Goal: Task Accomplishment & Management: Complete application form

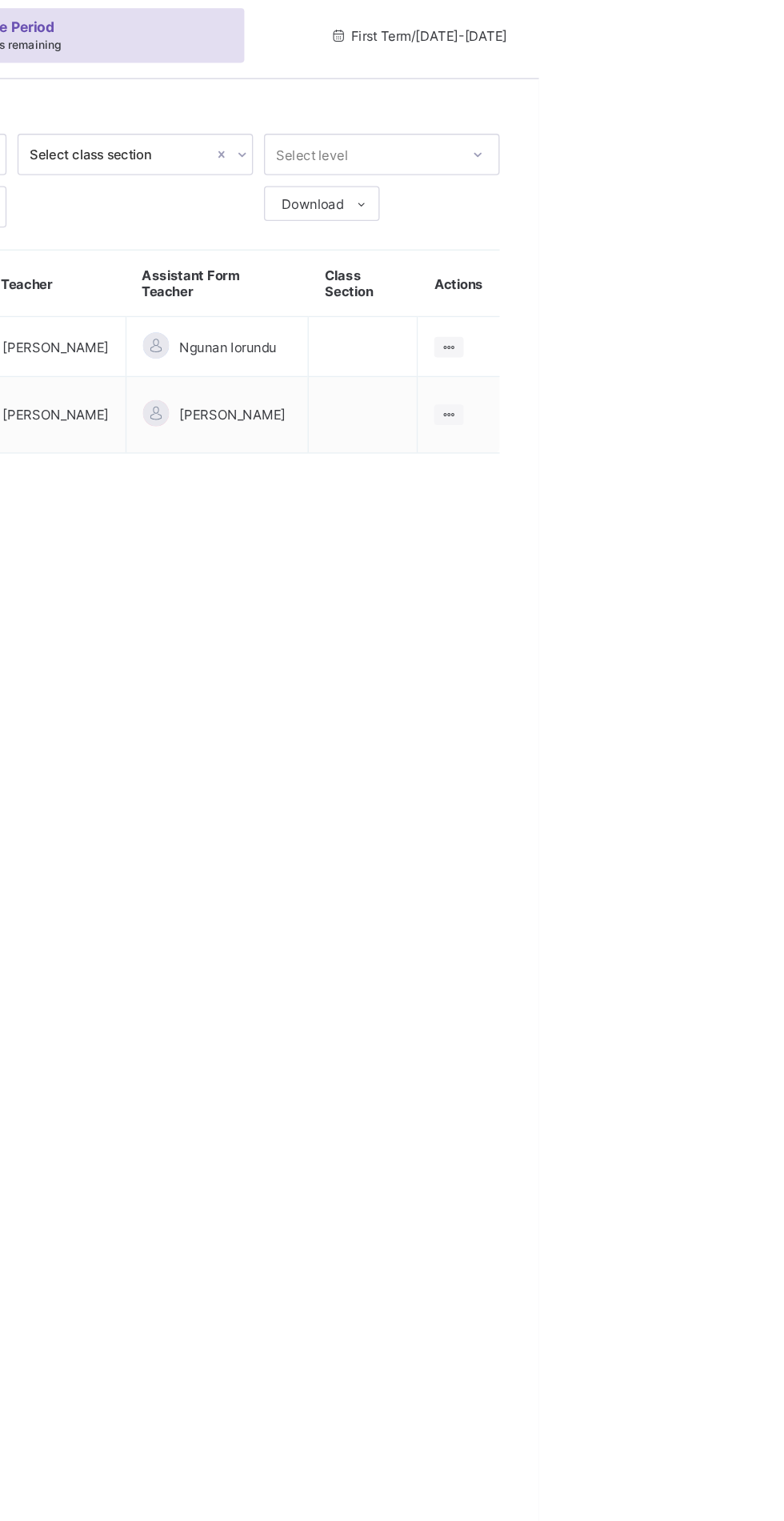
click at [0, 0] on ul "View Class" at bounding box center [0, 0] width 0 height 0
click at [0, 0] on div "View Class" at bounding box center [0, 0] width 0 height 0
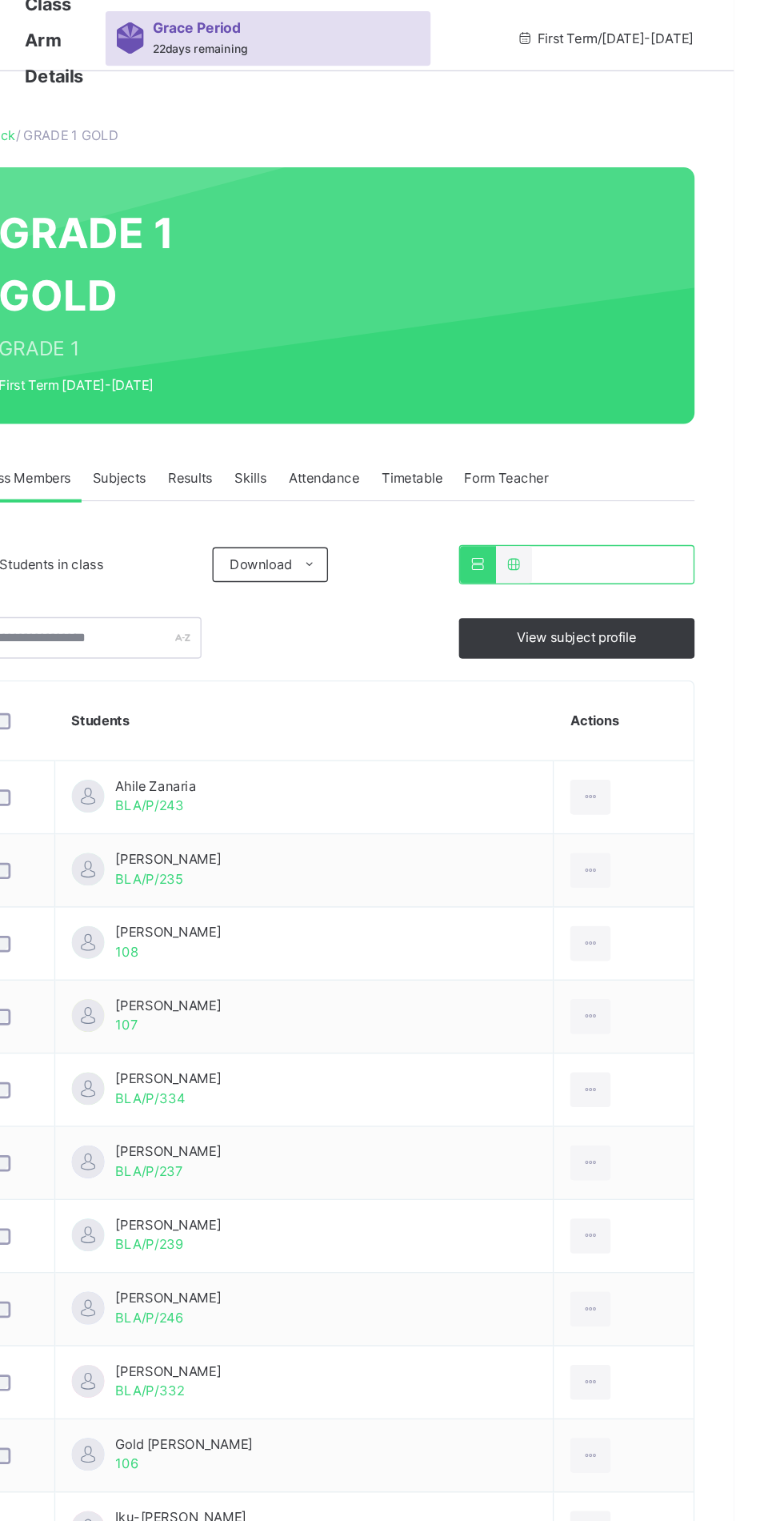
click at [336, 365] on span "Subjects" at bounding box center [333, 363] width 39 height 15
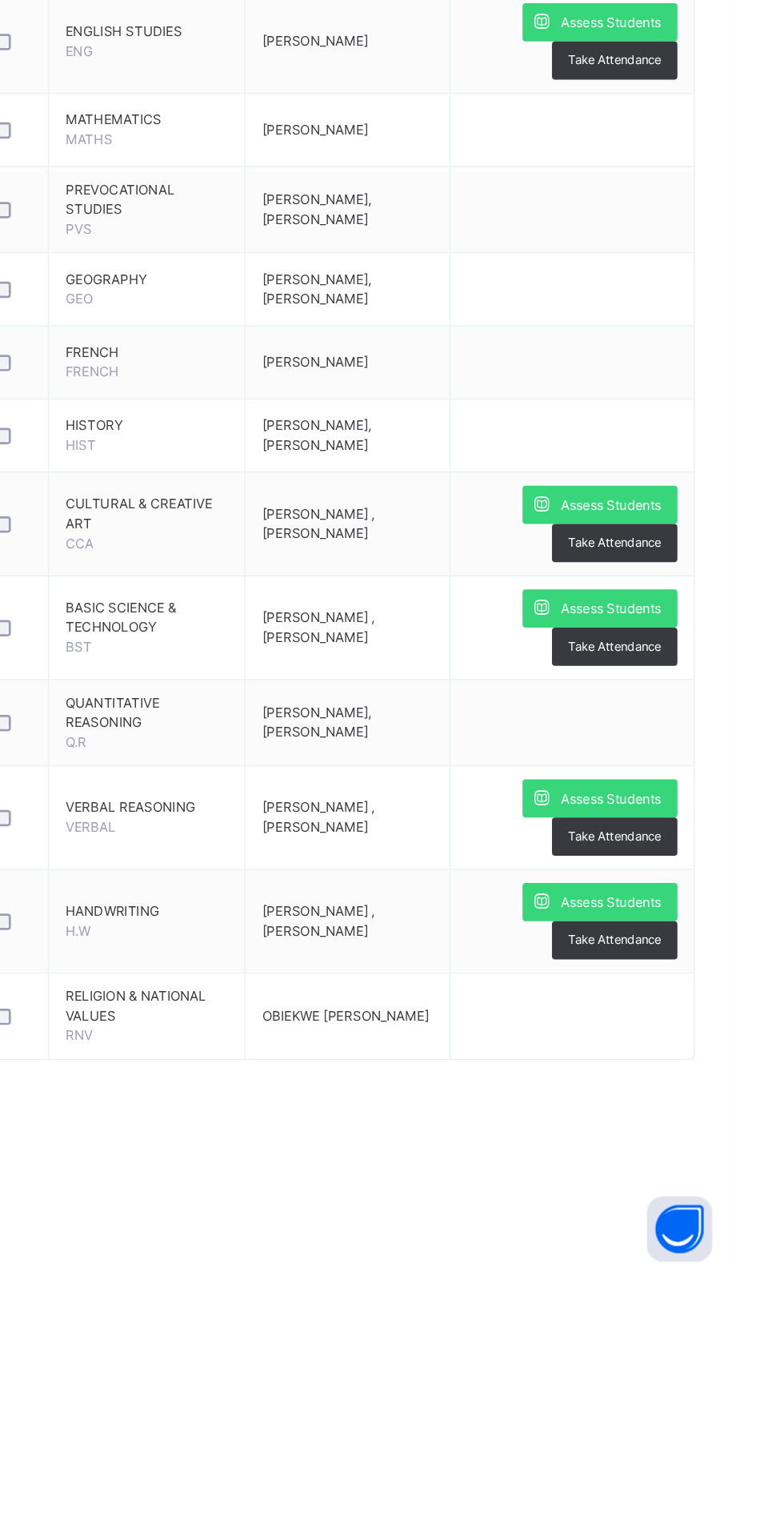
click at [658, 1254] on span "Assess Students" at bounding box center [694, 1250] width 74 height 15
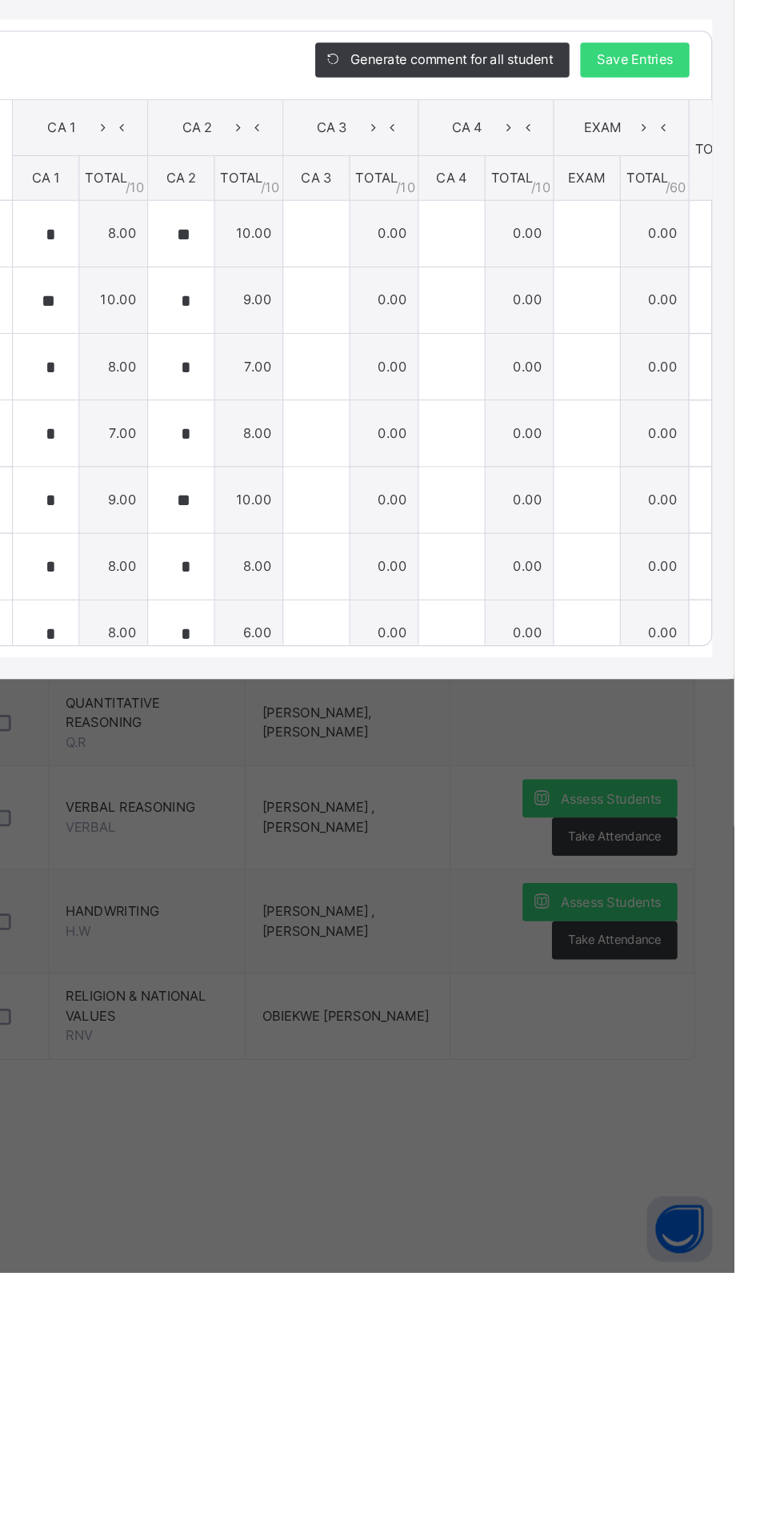
type input "*"
type input "**"
type input "*"
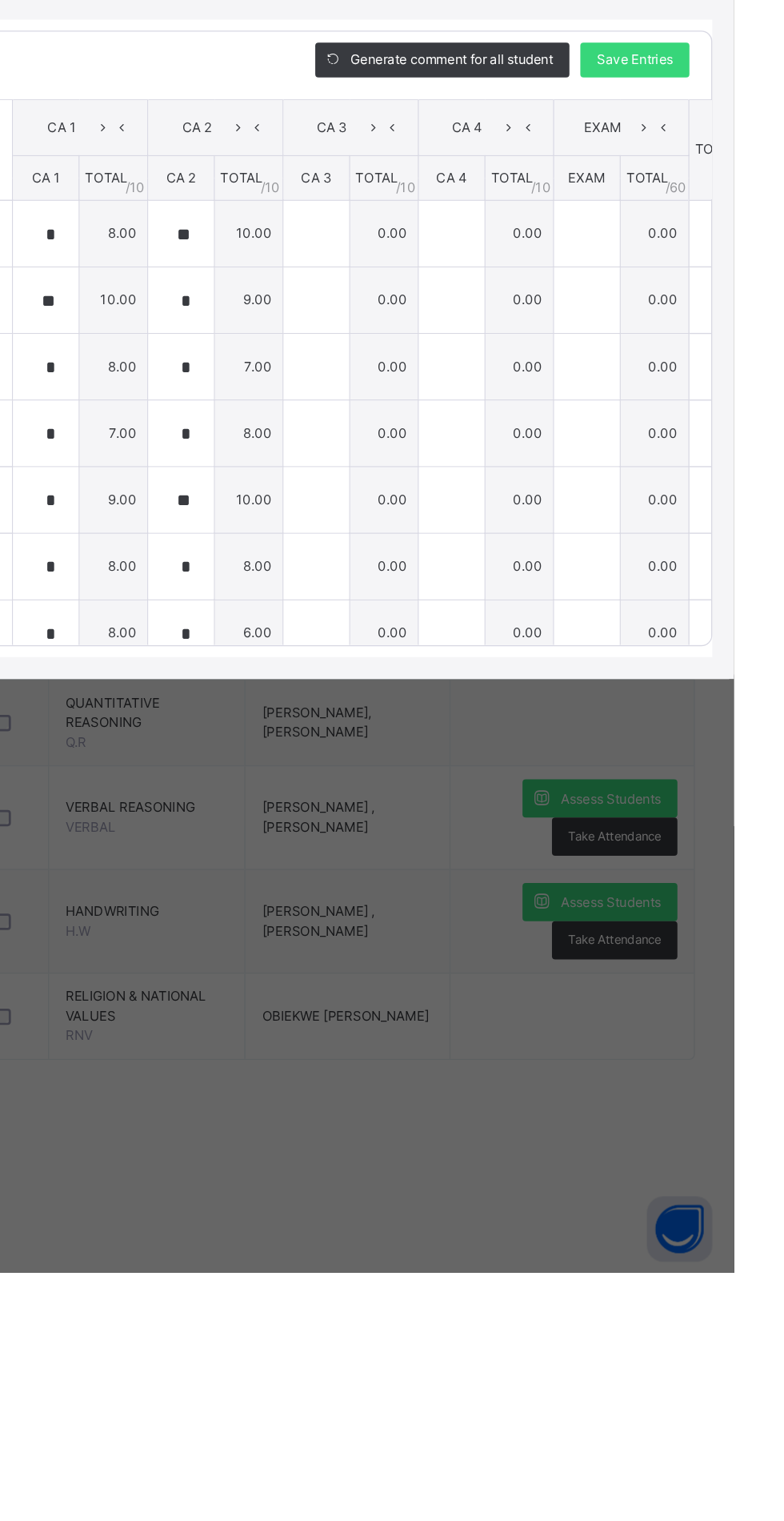
type input "*"
type input "**"
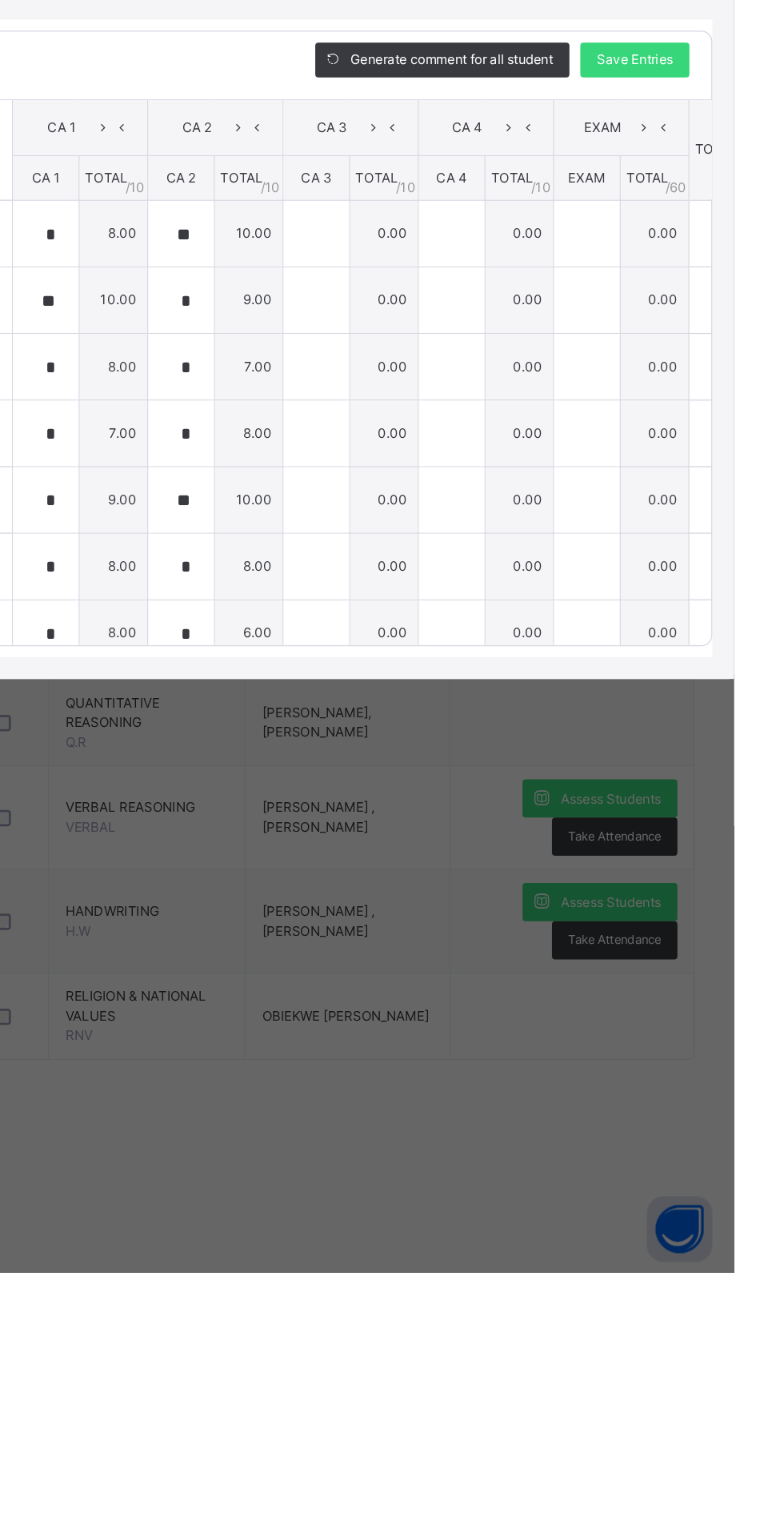
type input "*"
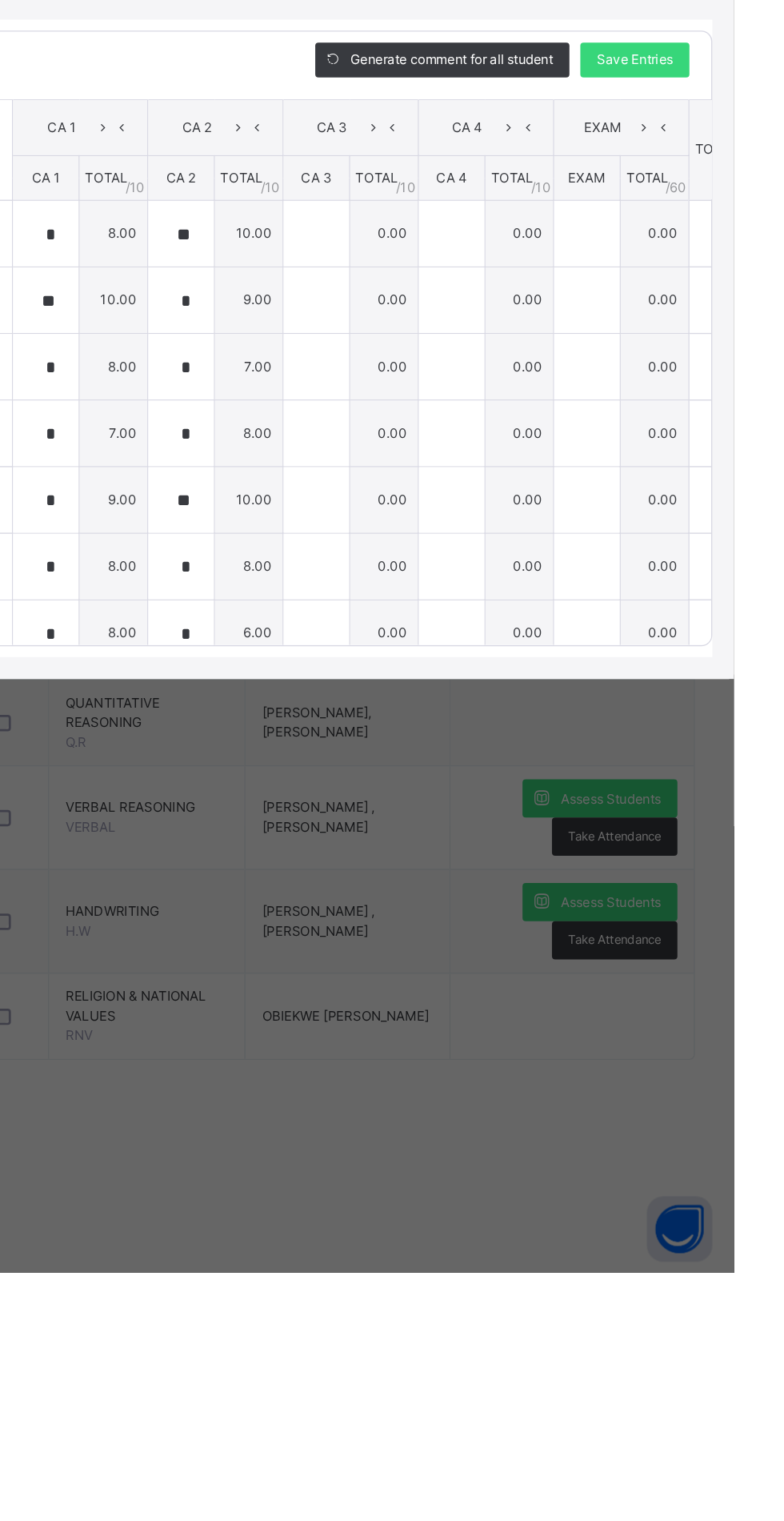
type input "**"
type input "*"
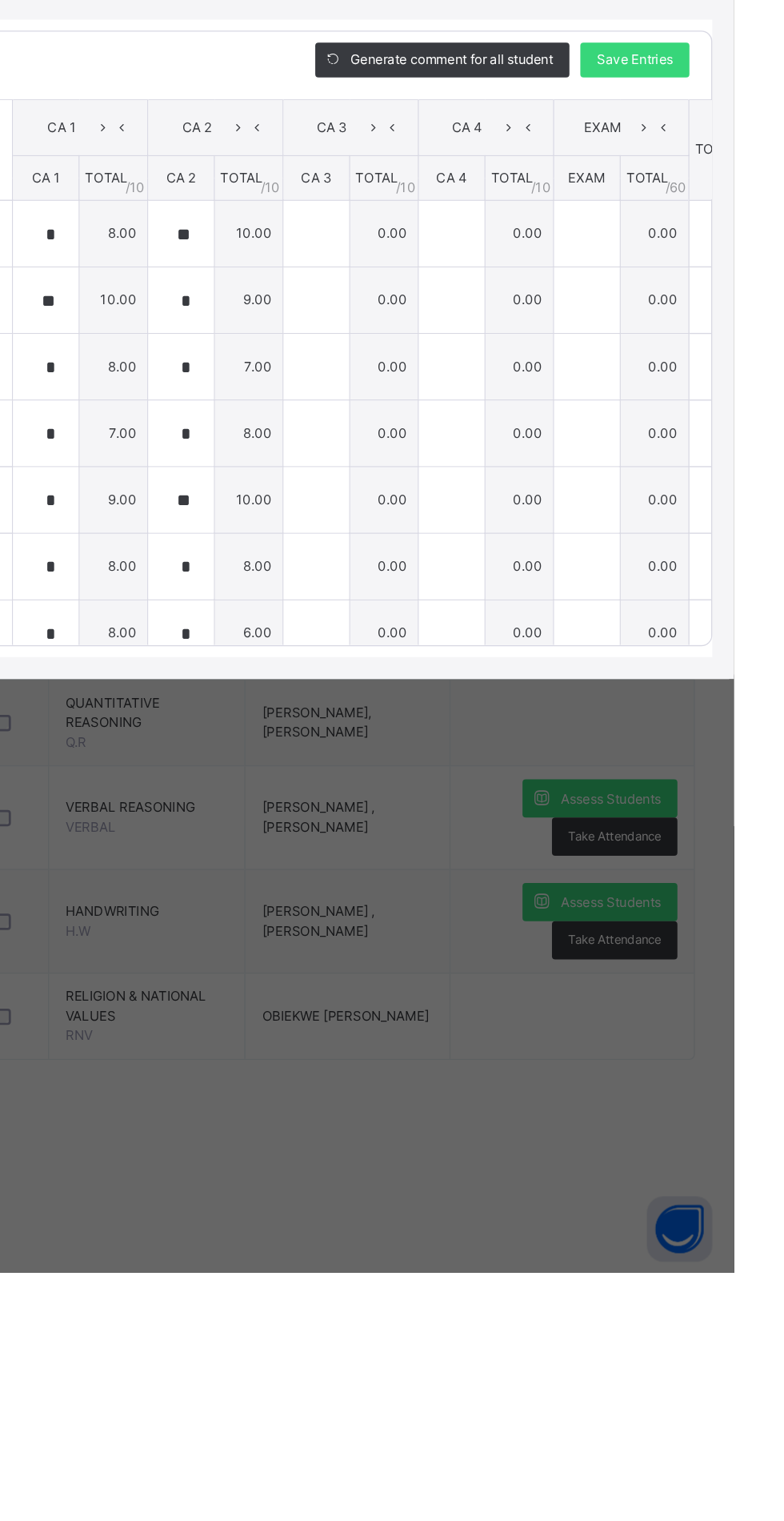
type input "**"
type input "*"
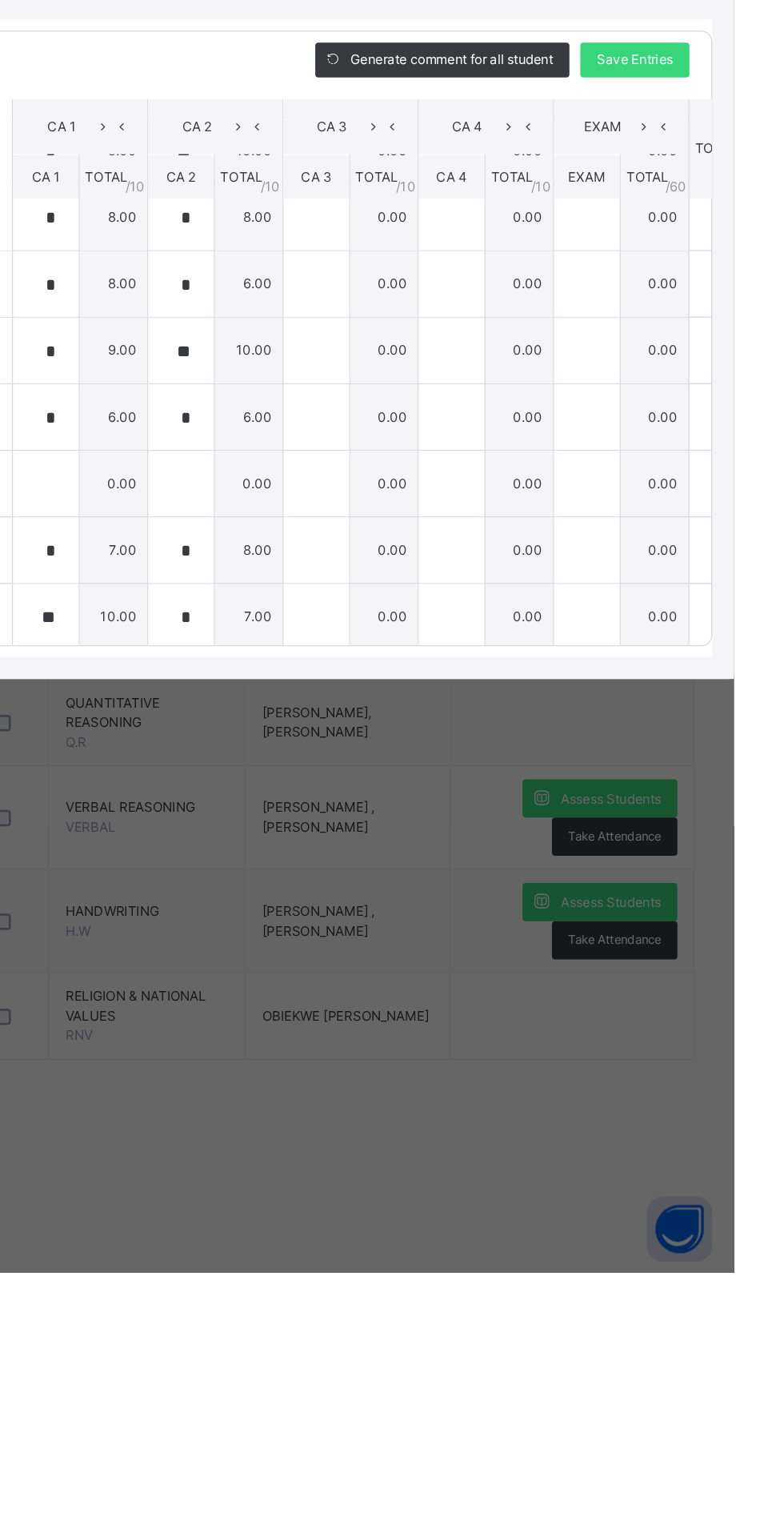
scroll to position [258, 0]
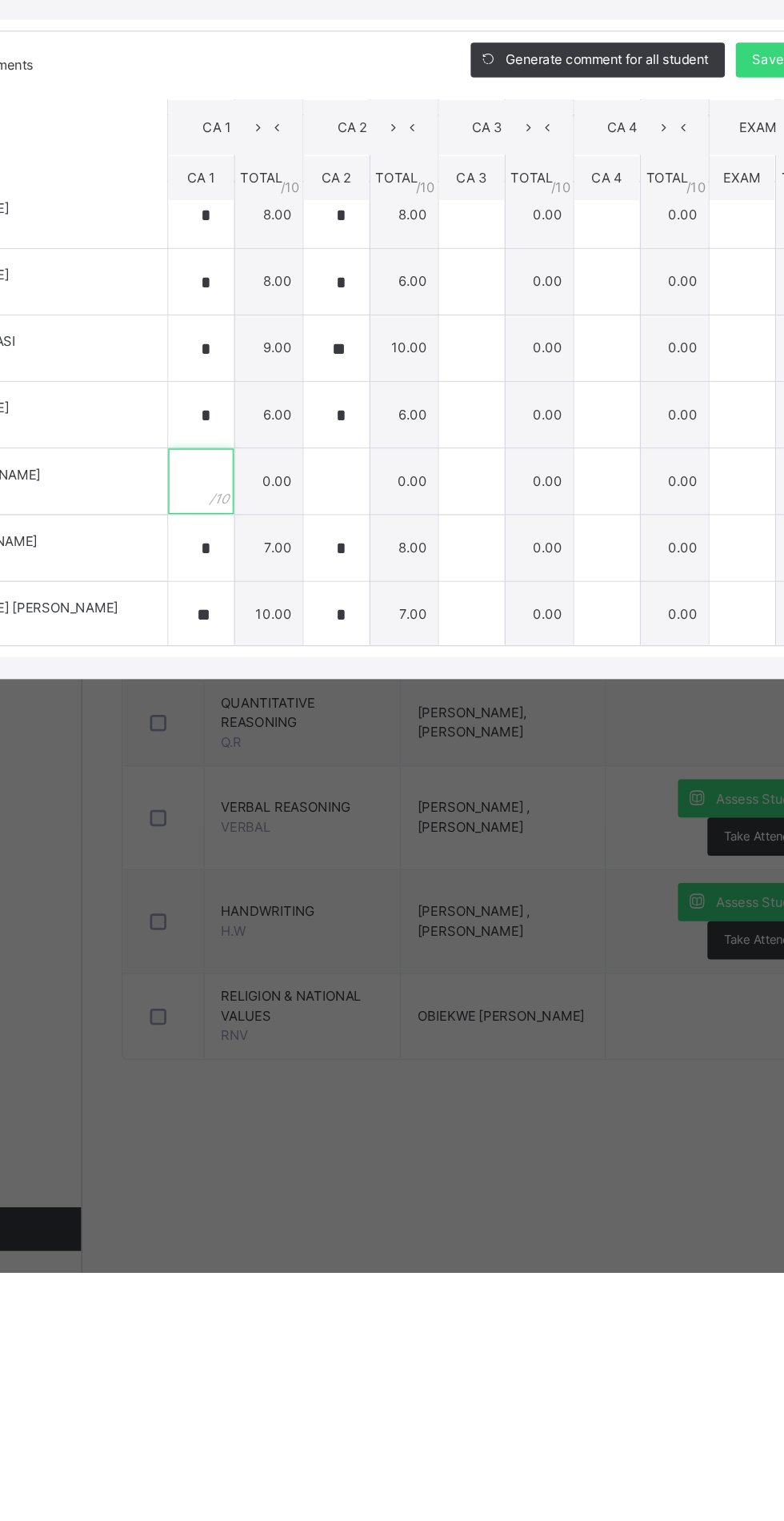
click at [304, 965] on input "text" at bounding box center [279, 940] width 48 height 48
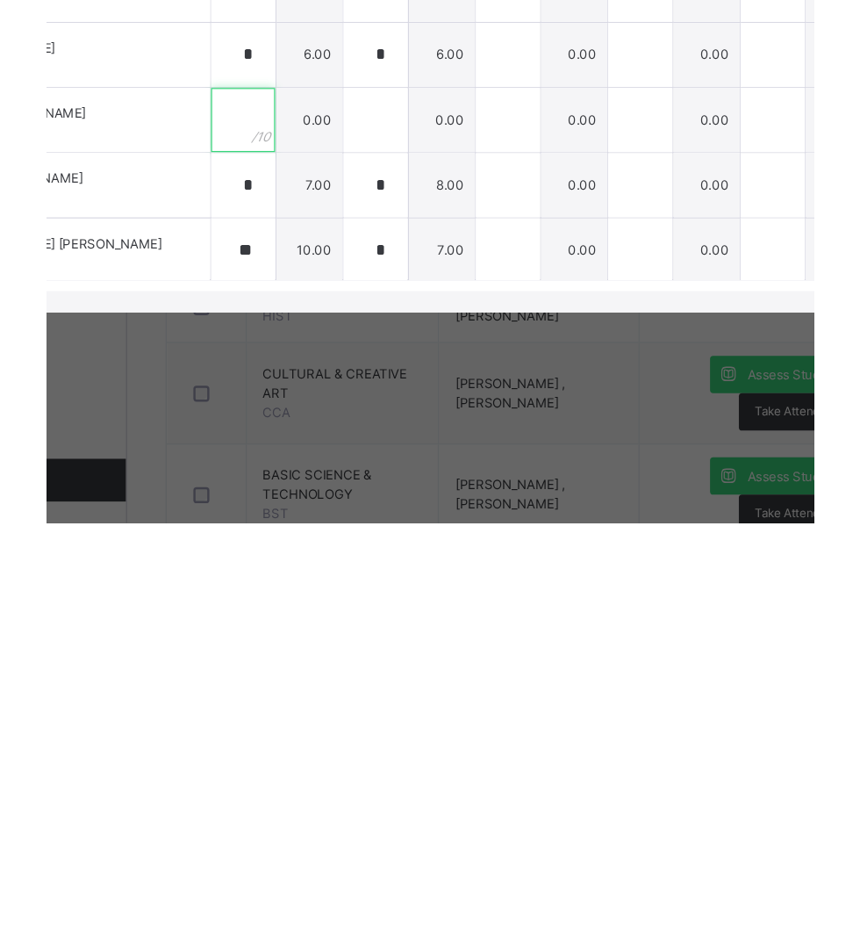
scroll to position [182, 0]
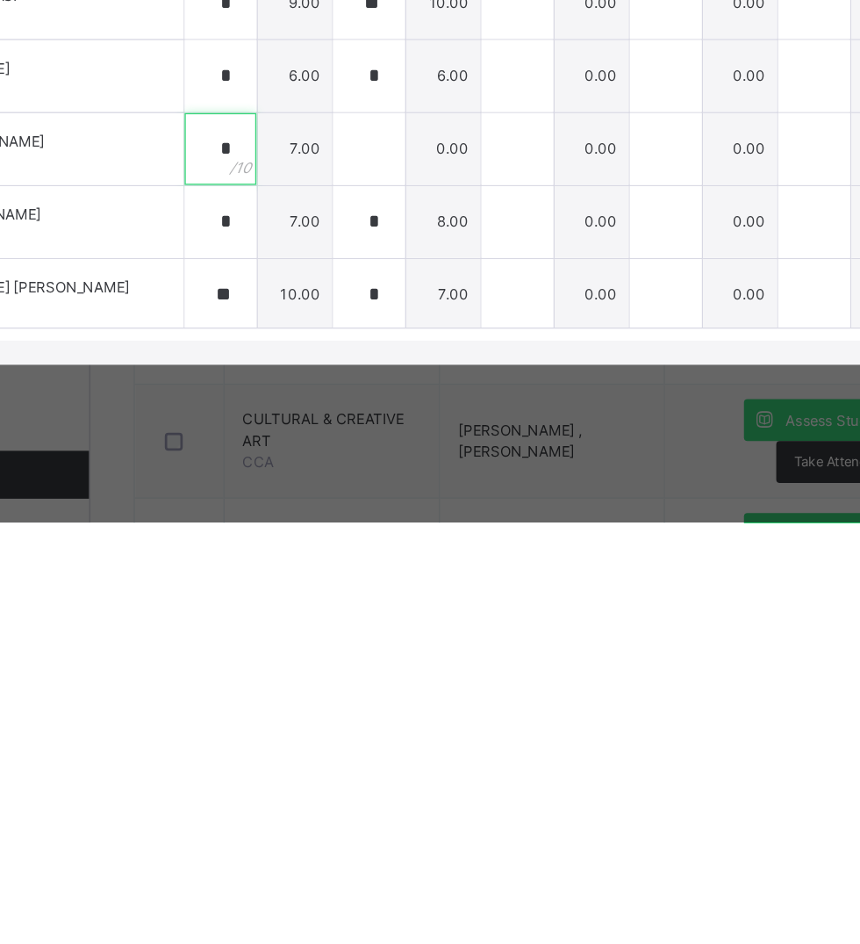
type input "*"
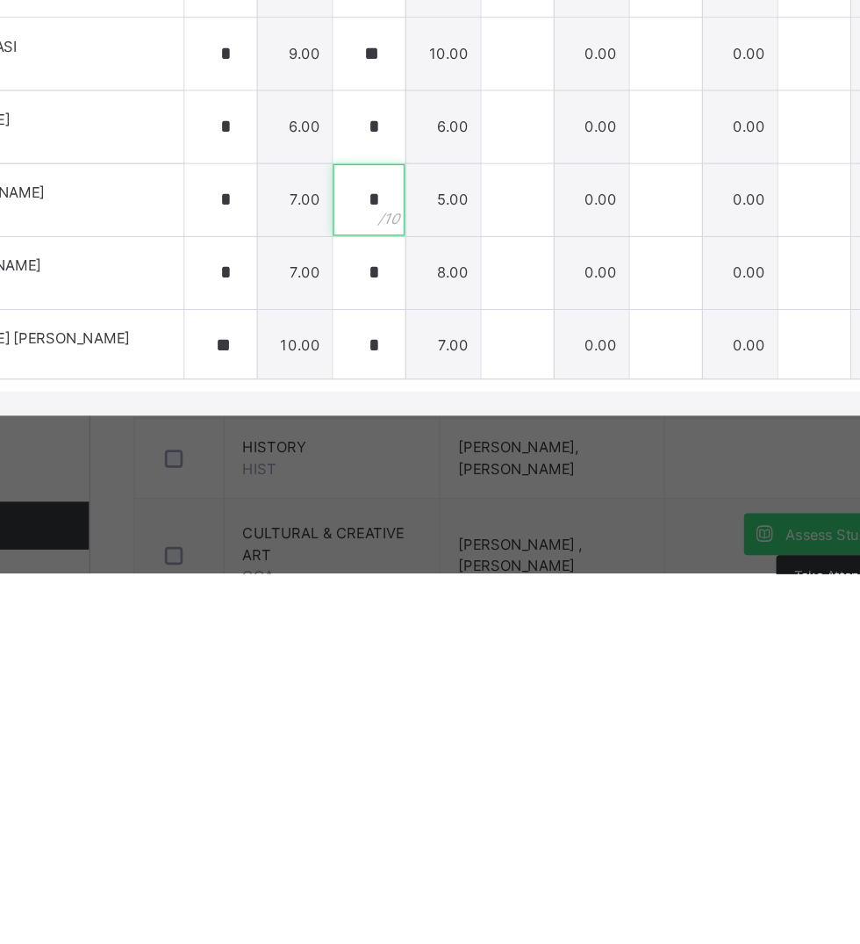
scroll to position [446, 0]
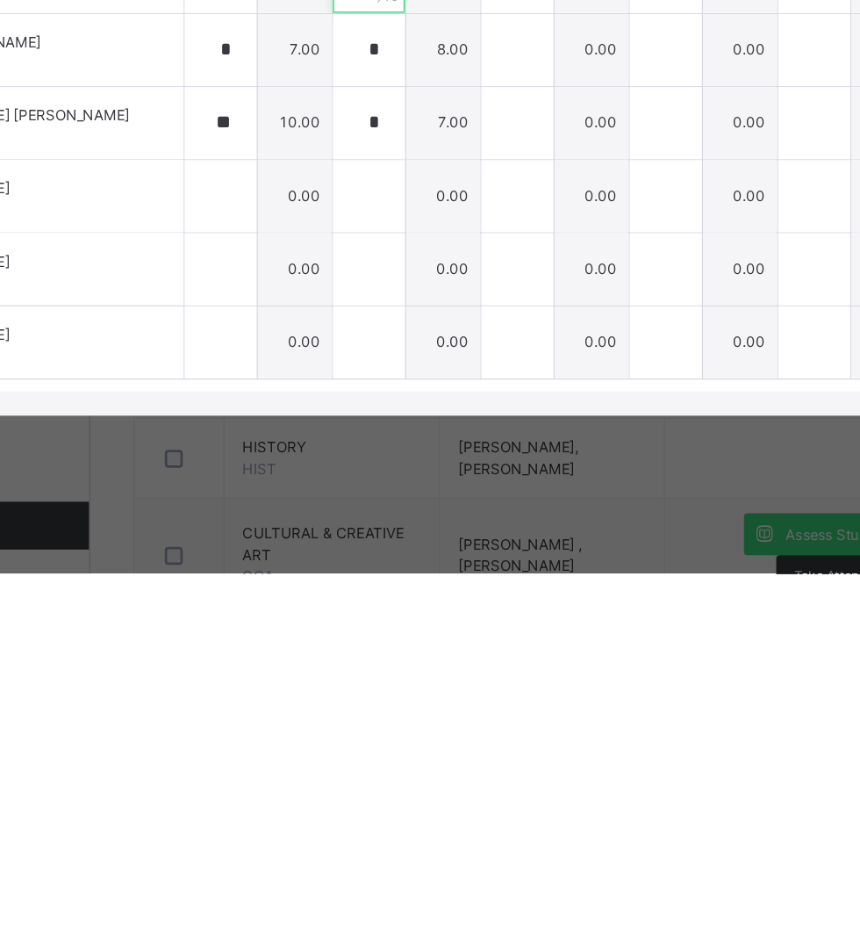
type input "*"
click at [333, 694] on input "text" at bounding box center [306, 667] width 53 height 53
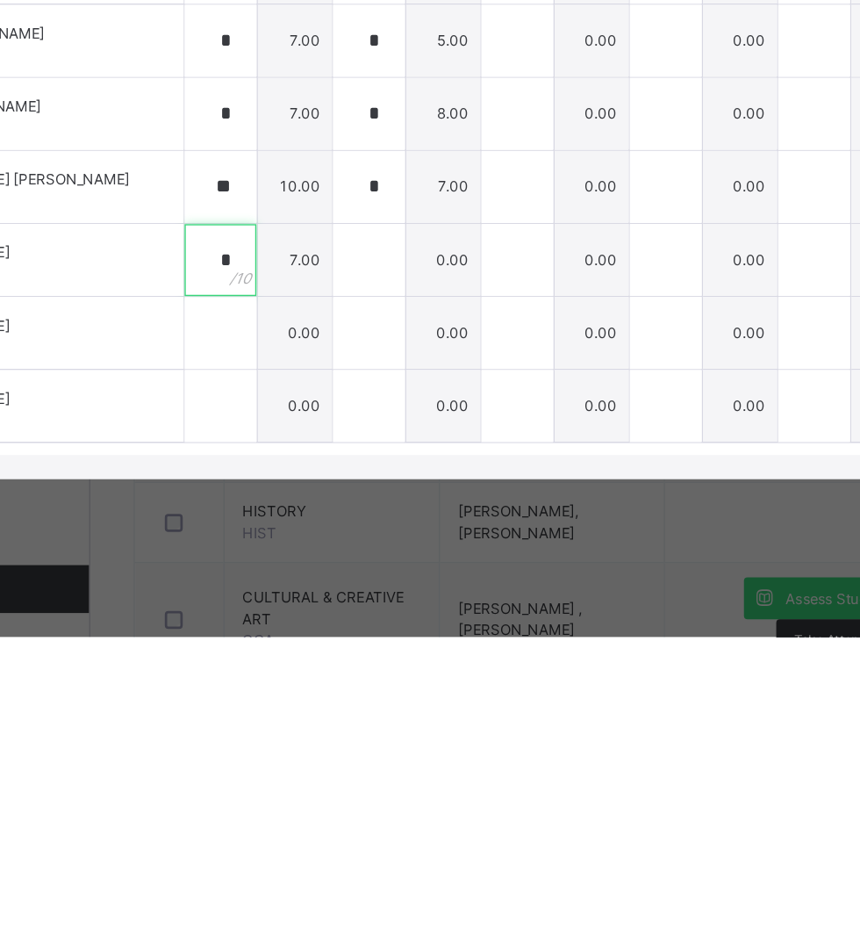
type input "*"
click at [333, 854] on div at bounding box center [306, 828] width 53 height 53
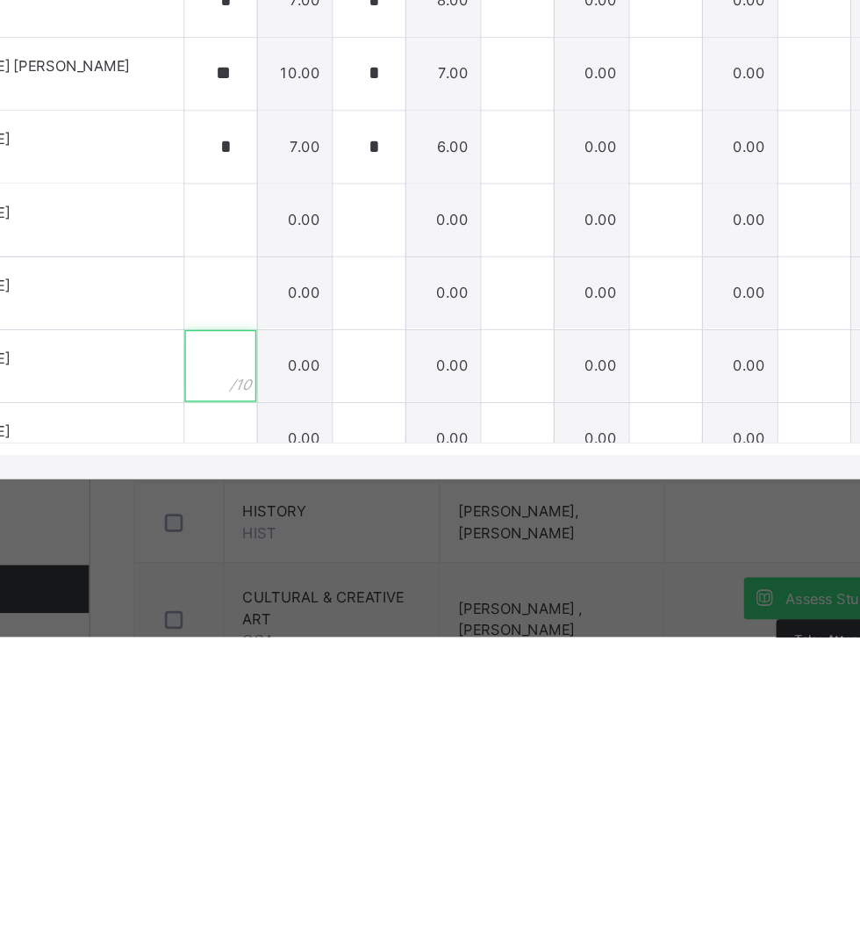
scroll to position [565, 0]
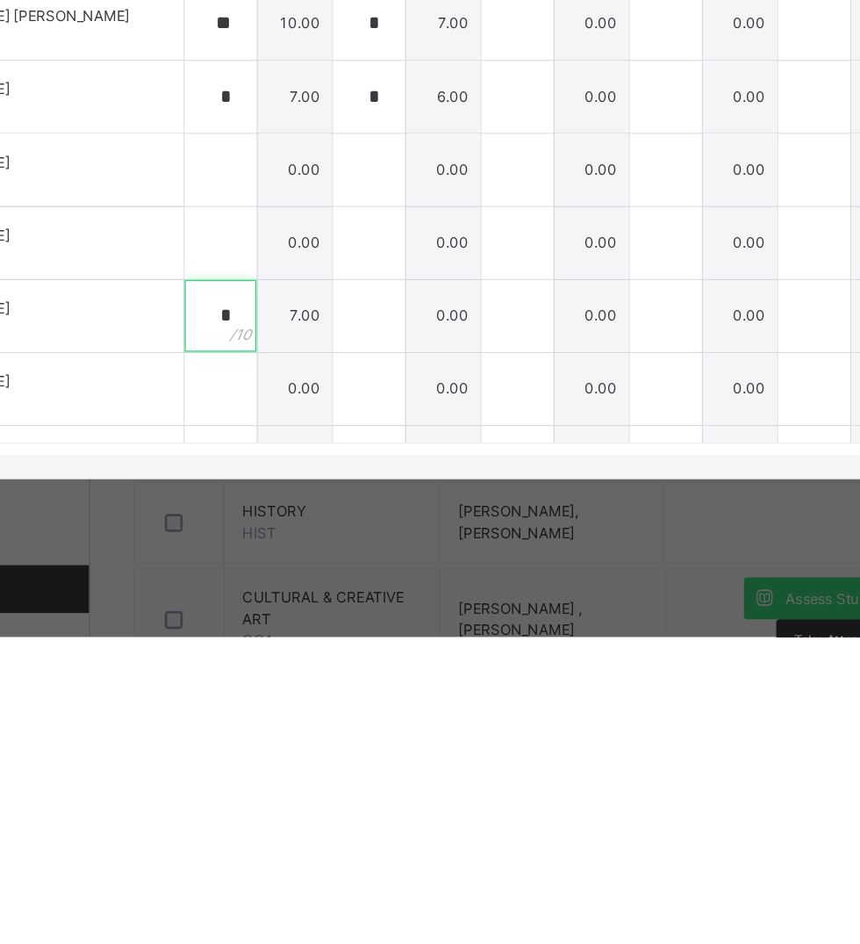
type input "*"
click at [333, 735] on input "*" at bounding box center [306, 708] width 53 height 53
click at [333, 574] on input "*" at bounding box center [306, 547] width 53 height 53
click at [333, 521] on input "**" at bounding box center [306, 494] width 53 height 53
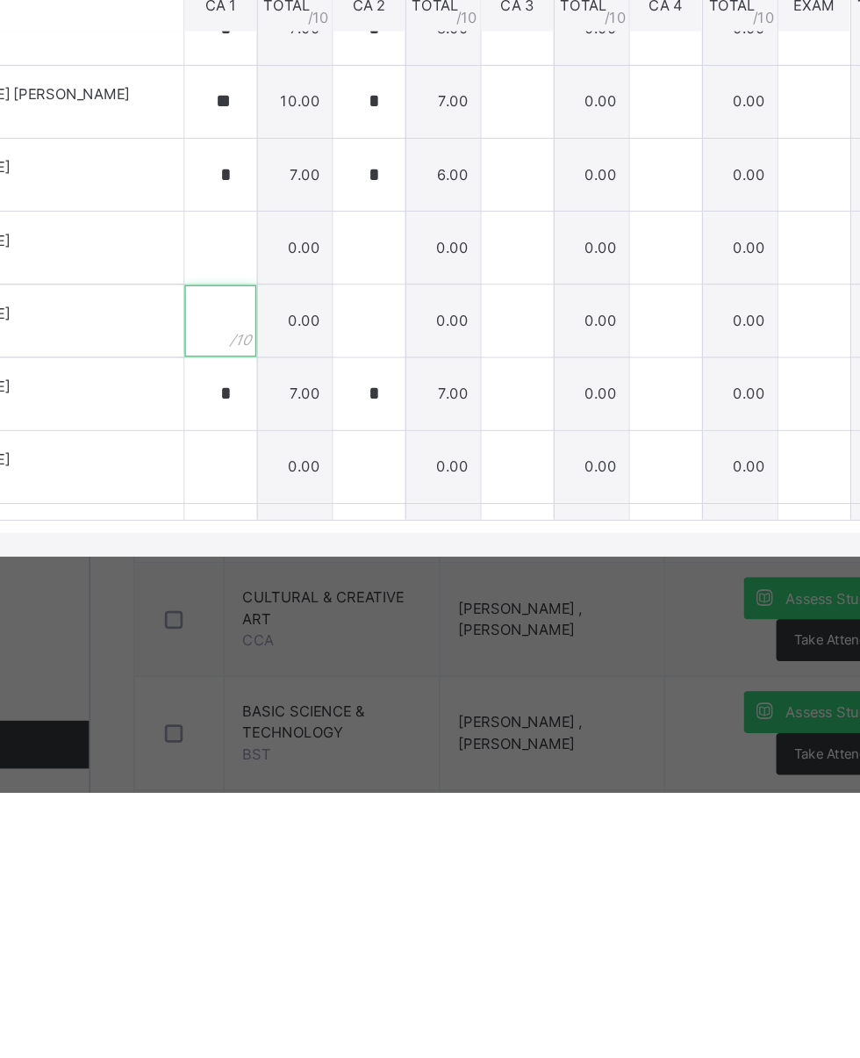
click at [333, 738] on input "text" at bounding box center [306, 712] width 53 height 53
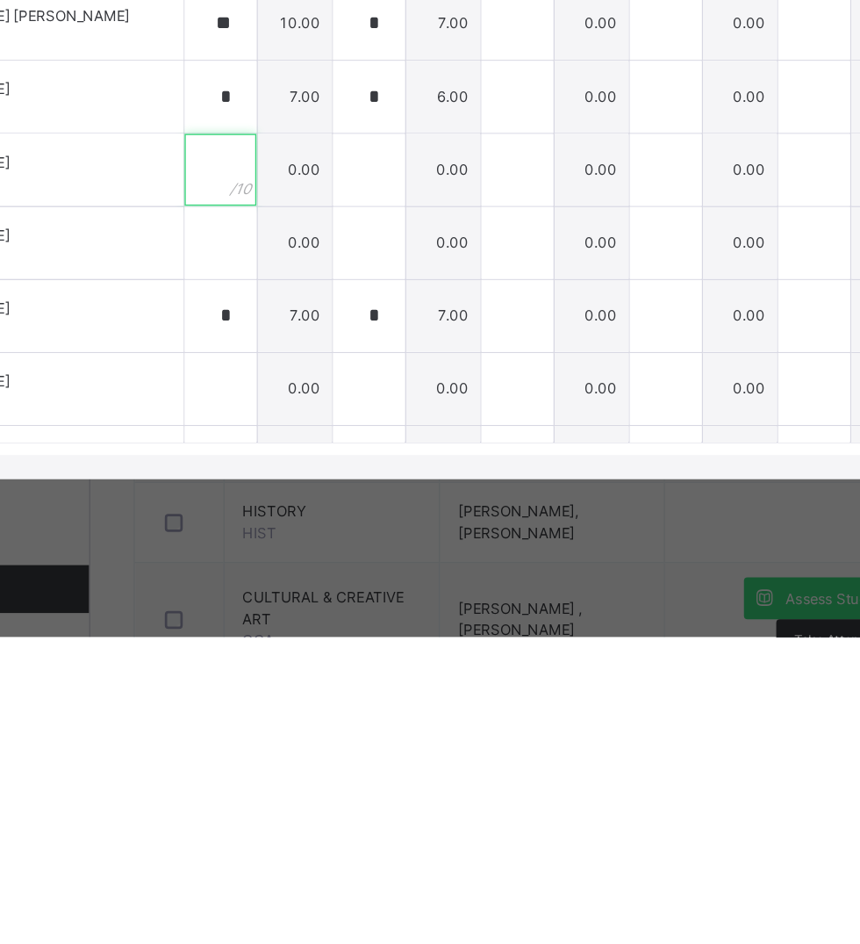
click at [333, 628] on input "text" at bounding box center [306, 601] width 53 height 53
type input "*"
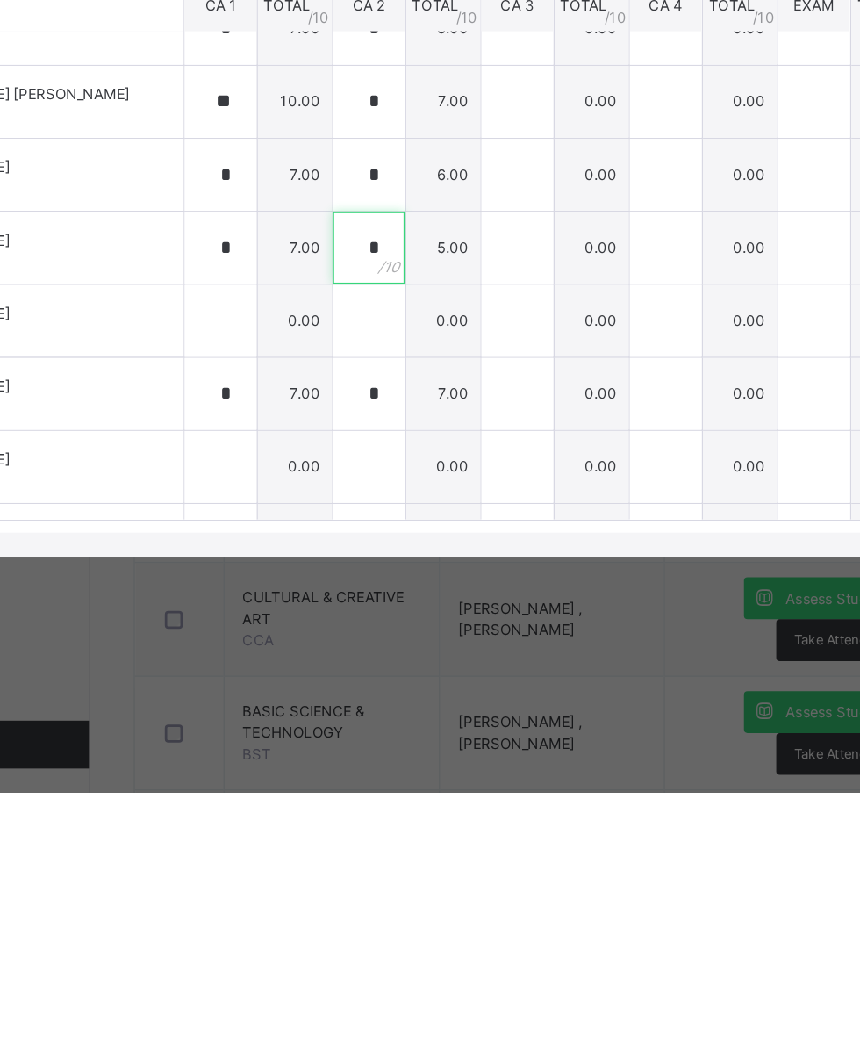
type input "*"
click at [333, 845] on input "text" at bounding box center [306, 819] width 53 height 53
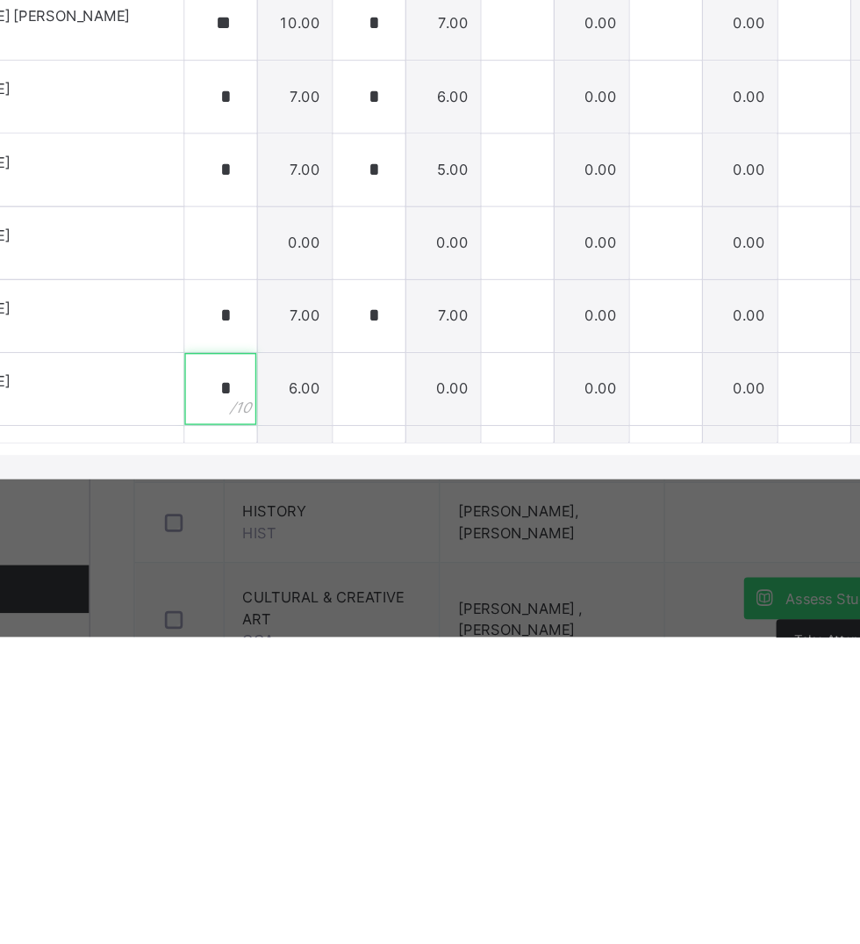
type input "*"
click at [333, 681] on input "text" at bounding box center [306, 655] width 53 height 53
type input "*"
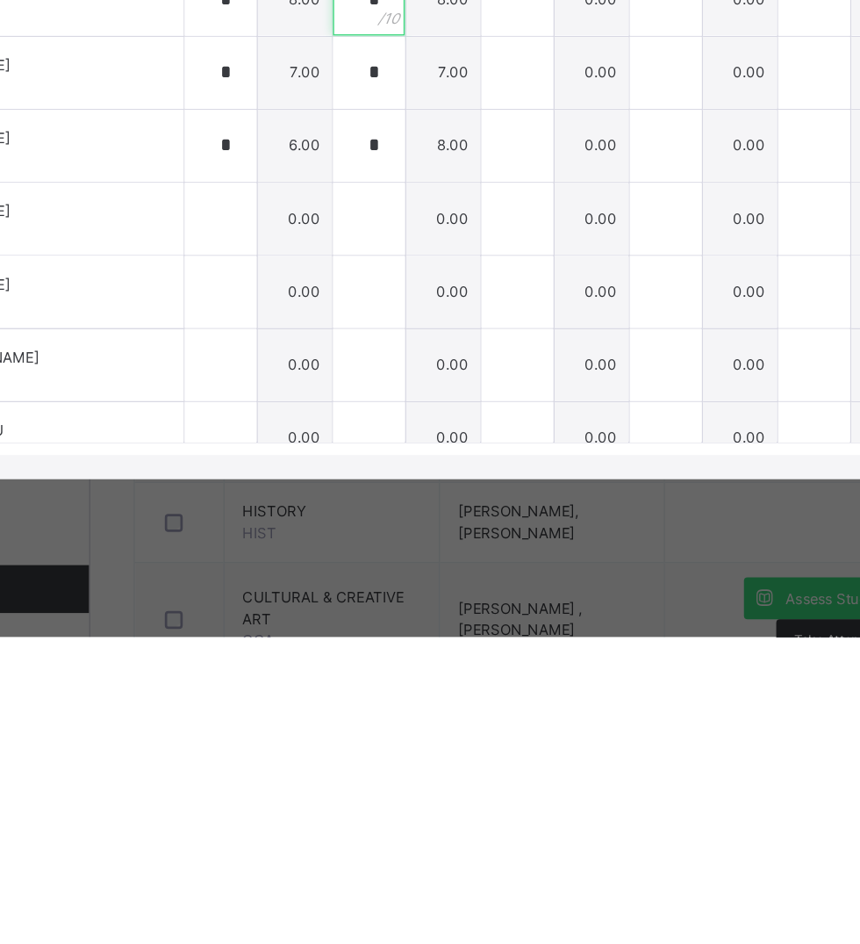
scroll to position [747, 0]
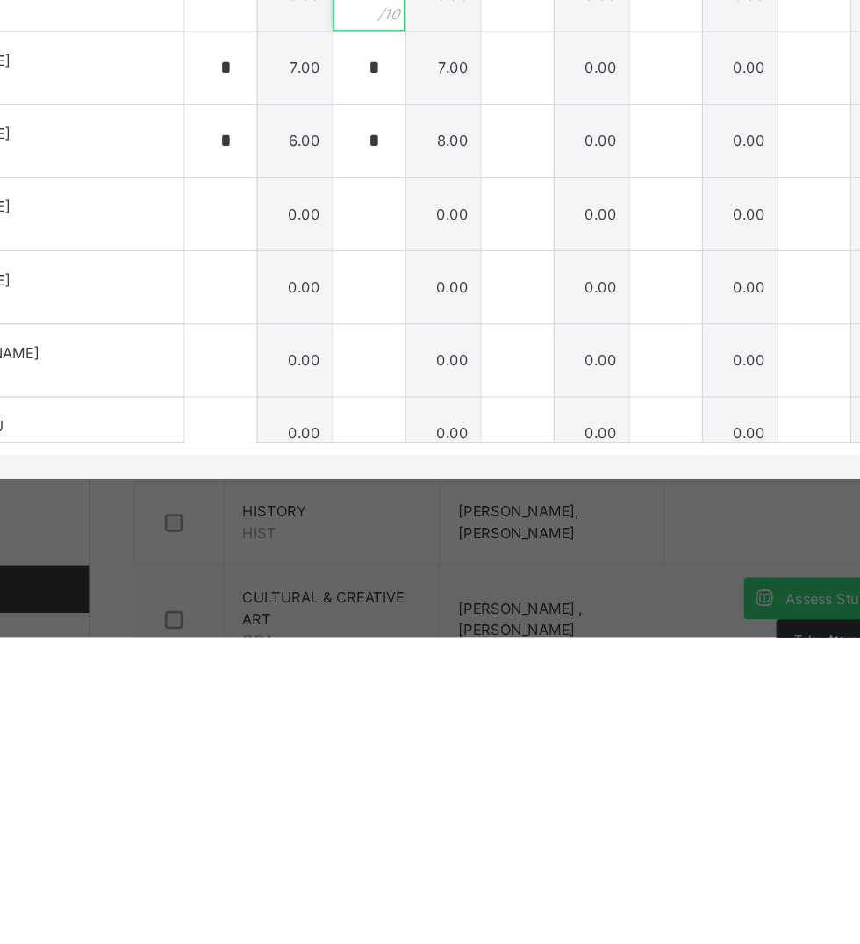
type input "*"
click at [333, 660] on input "text" at bounding box center [306, 634] width 53 height 53
type input "*"
click at [333, 714] on input "text" at bounding box center [306, 687] width 53 height 53
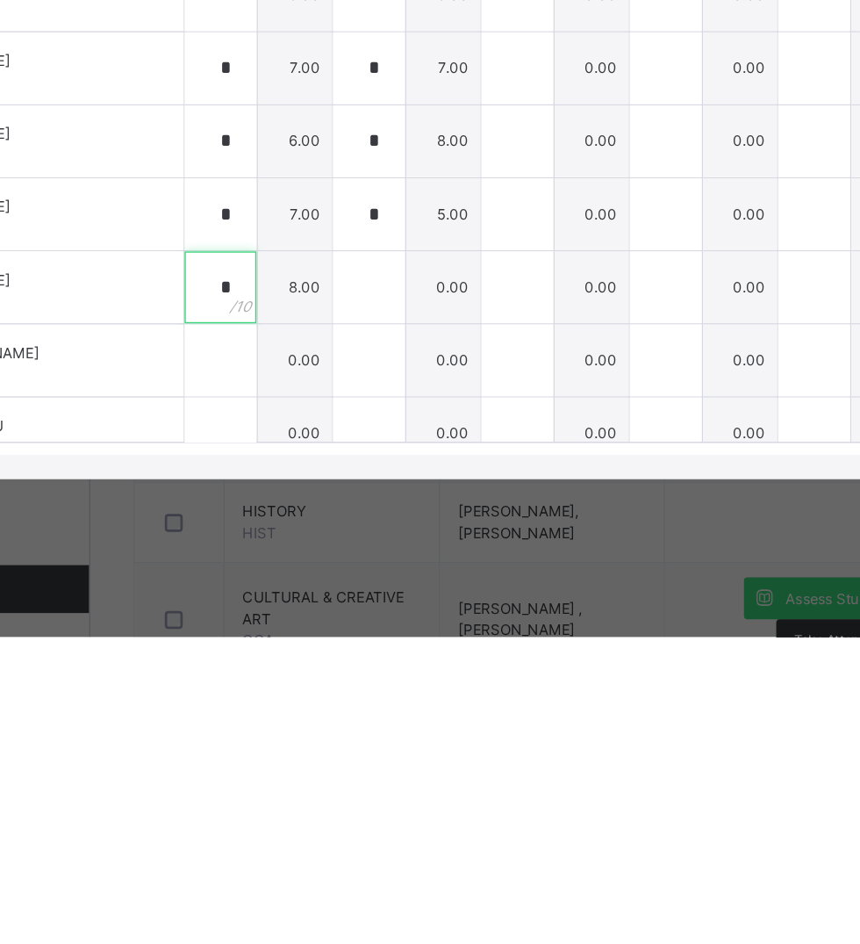
type input "*"
click at [406, 828] on div "GRADE 1 GOLD : H.W Online Actions Download Empty Score Sheet Upload/map score s…" at bounding box center [430, 501] width 860 height 653
click at [333, 714] on input "*" at bounding box center [306, 687] width 53 height 53
click at [394, 243] on div "GRADE 1 GOLD : H.W Online Actions Download Empty Score Sheet Upload/map score s…" at bounding box center [430, 217] width 825 height 51
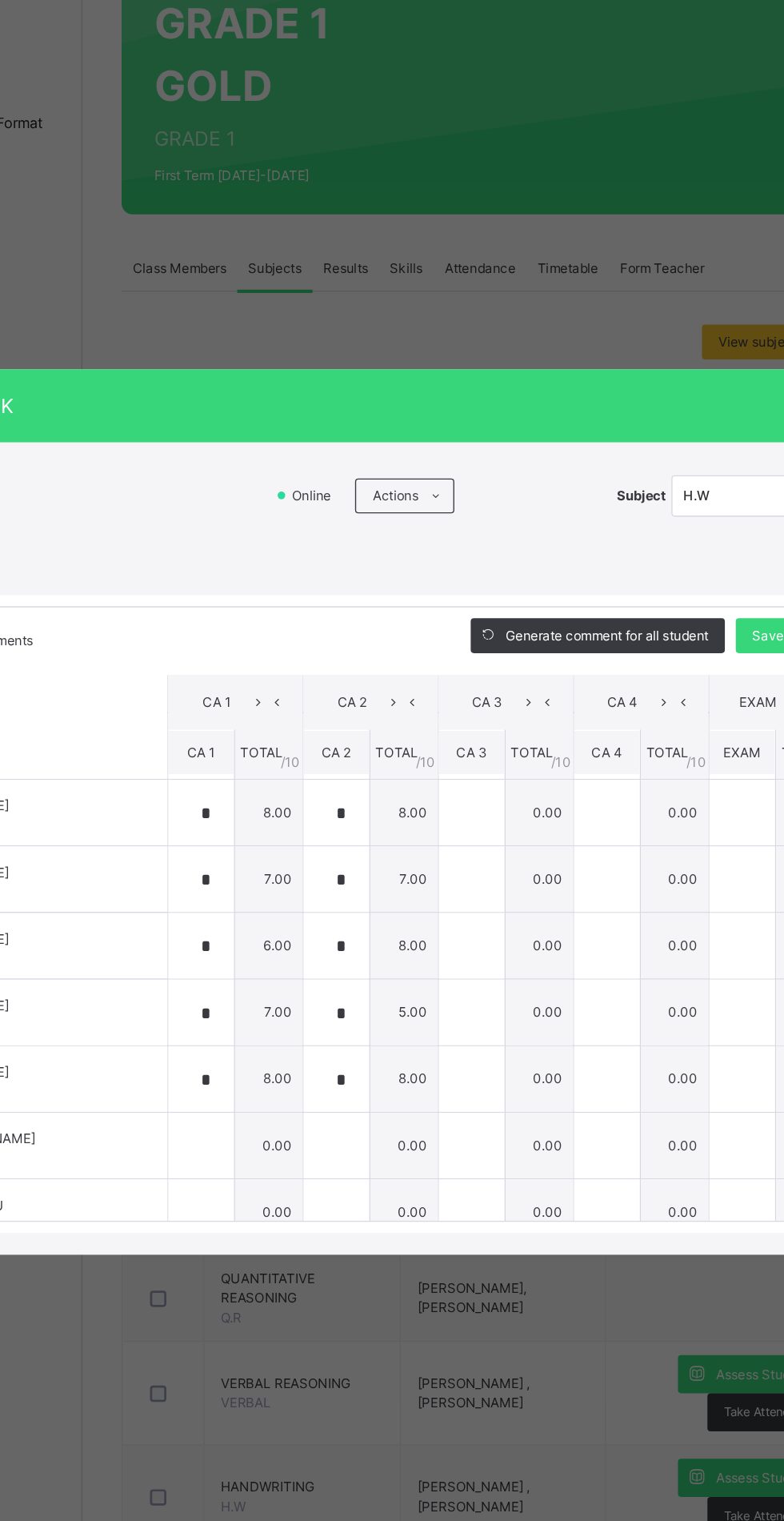
scroll to position [699, 0]
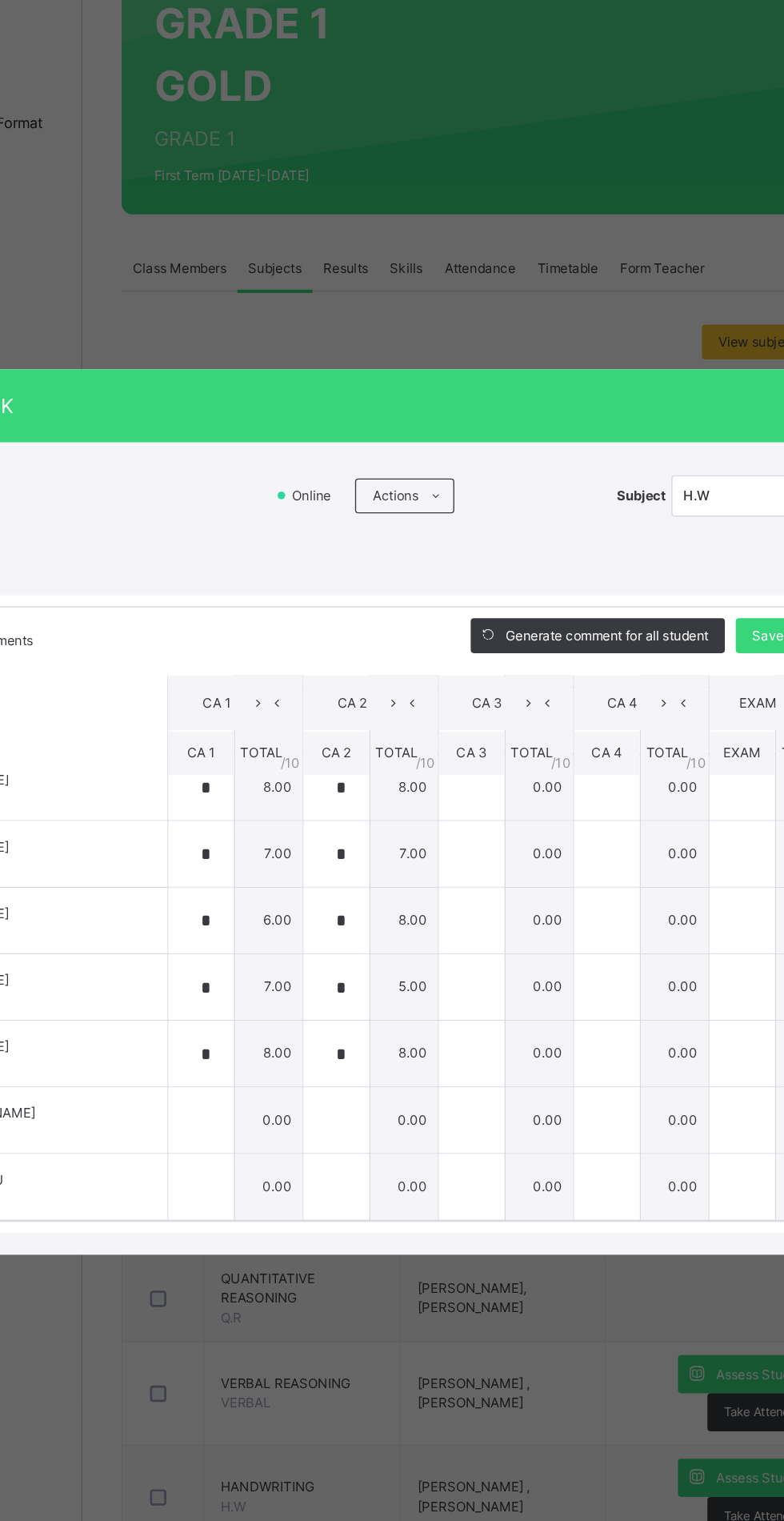
click at [362, 753] on div "GRADE 1 GOLD : H.W Online Actions Download Empty Score Sheet Upload/map score s…" at bounding box center [392, 787] width 784 height 595
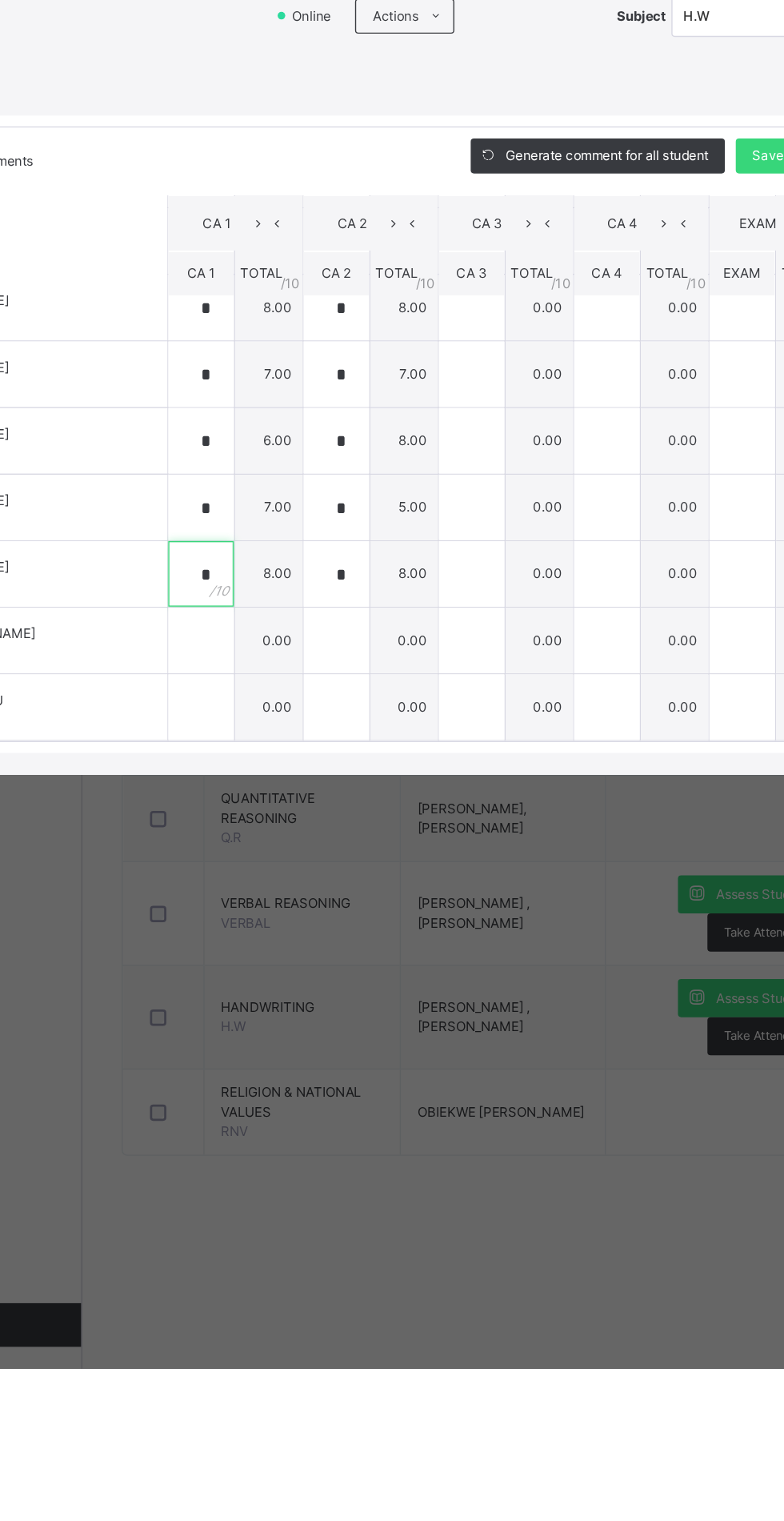
click at [304, 962] on div "*" at bounding box center [279, 938] width 48 height 48
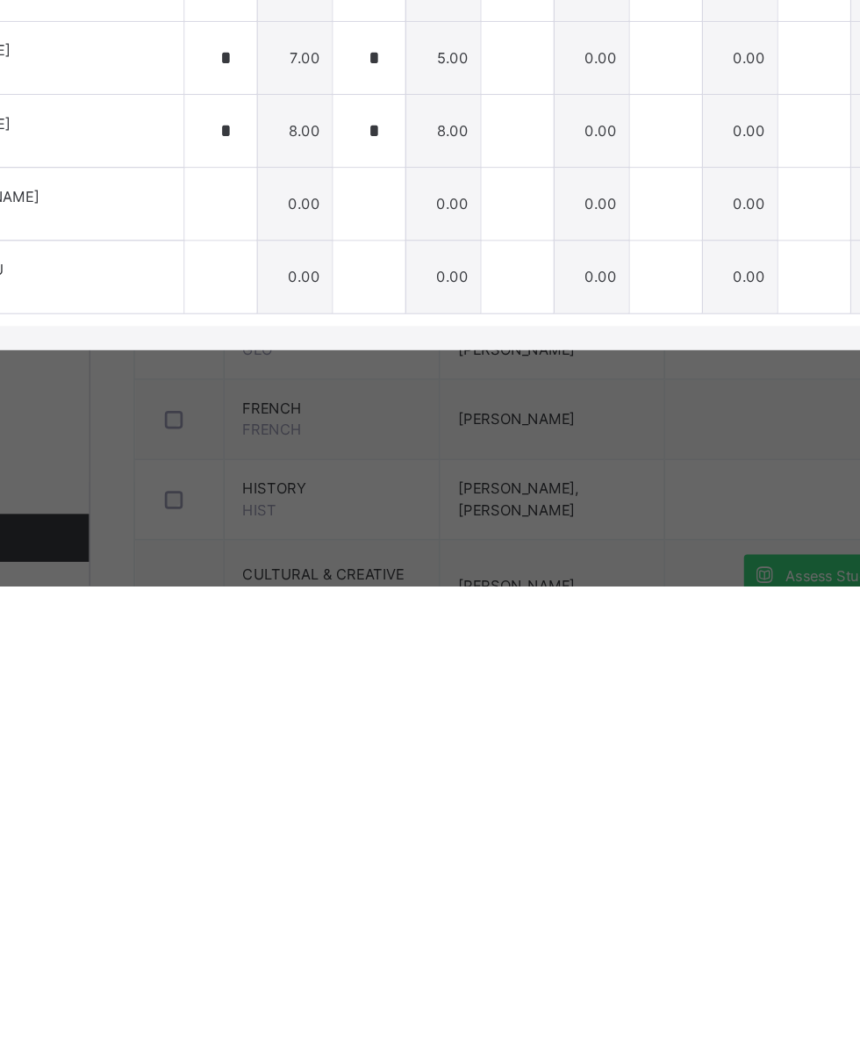
click at [859, 590] on td "14.00" at bounding box center [851, 563] width 55 height 54
click at [859, 392] on div "RECORD BOOK × GRADE 1 GOLD : H.W Online Actions Download Empty Score Sheet Uplo…" at bounding box center [430, 529] width 860 height 1058
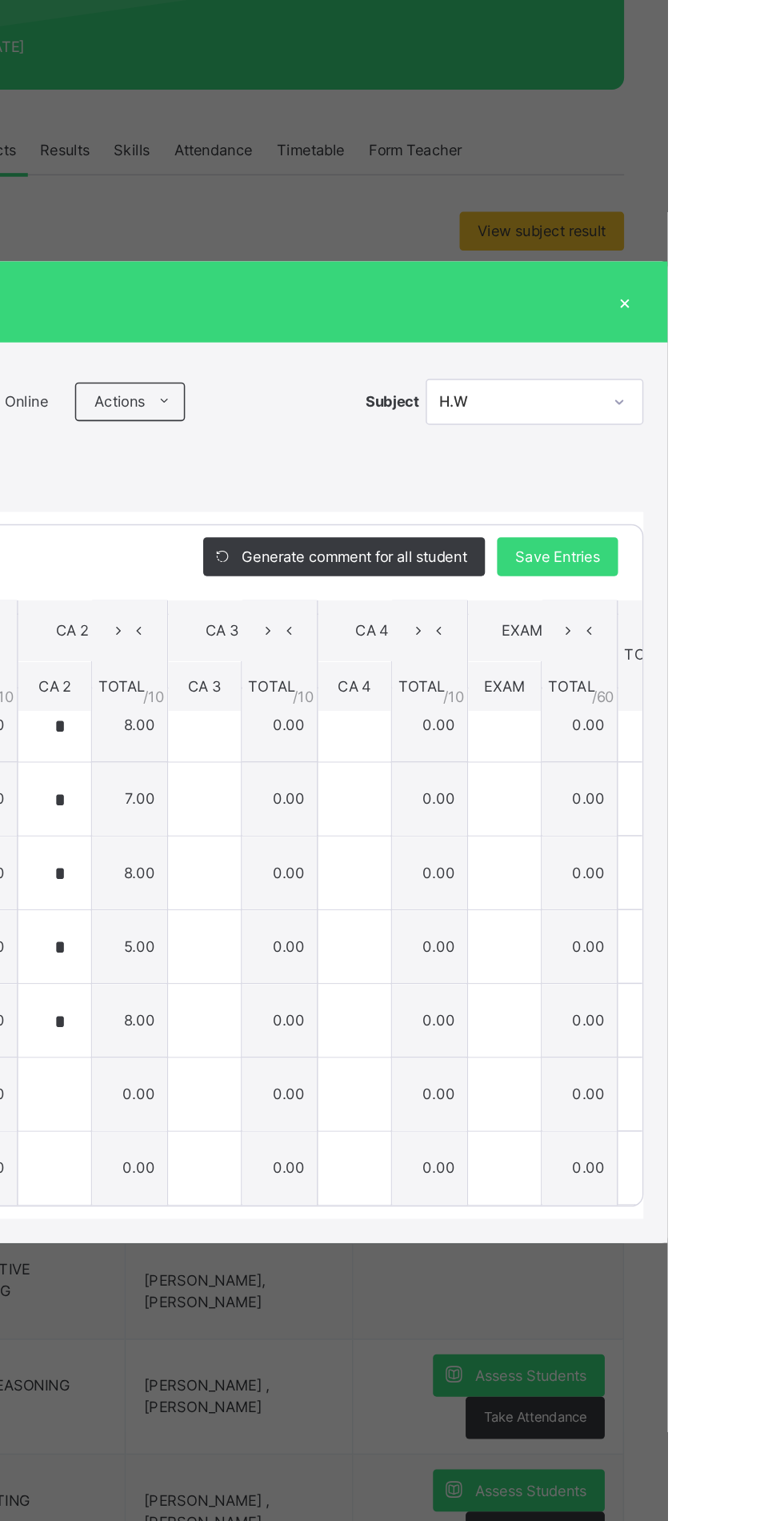
click at [783, 534] on div "RECORD BOOK × GRADE 1 GOLD : H.W Online Actions Download Empty Score Sheet Uplo…" at bounding box center [392, 760] width 784 height 1521
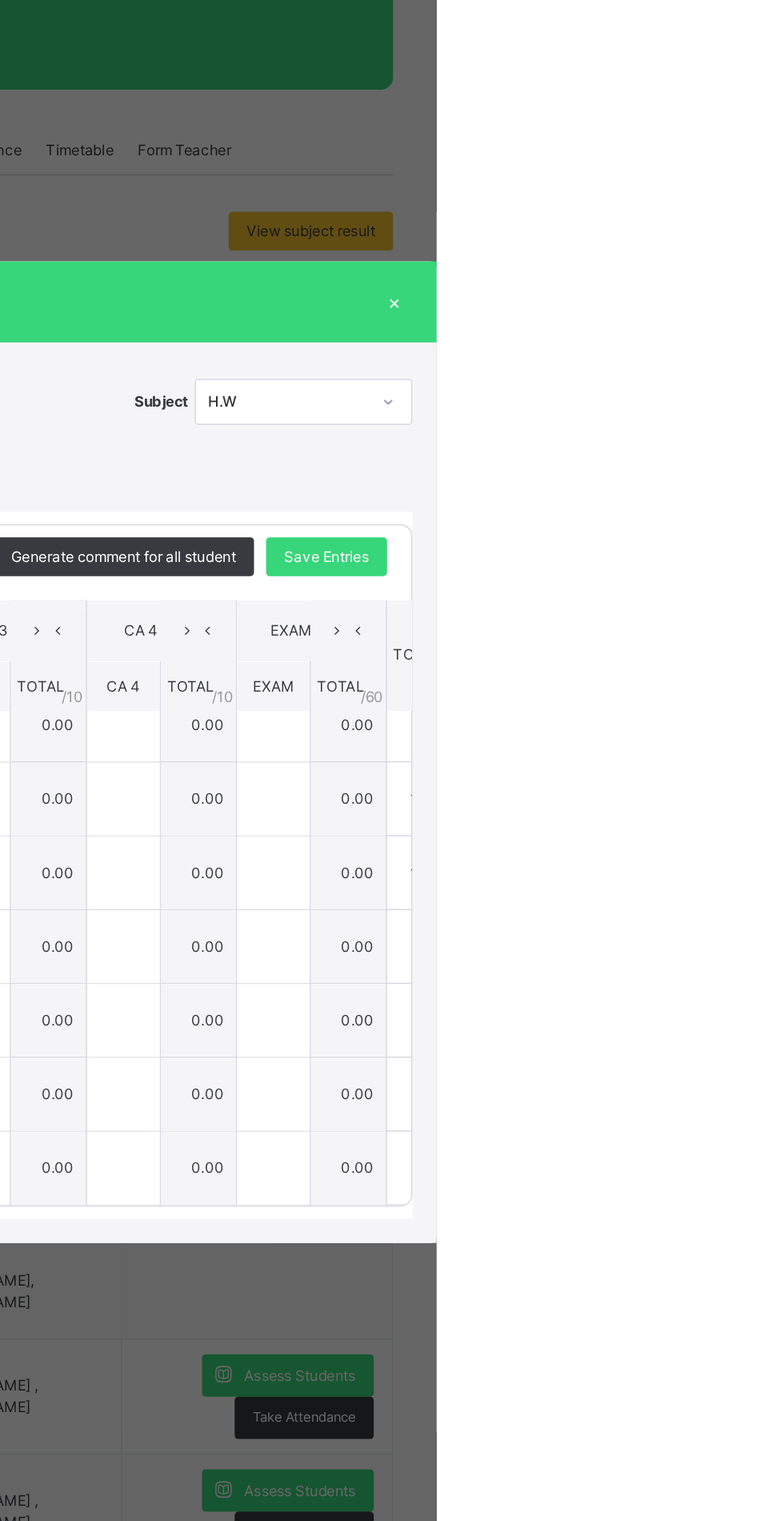
click at [739, 639] on span "Save Entries" at bounding box center [711, 632] width 56 height 15
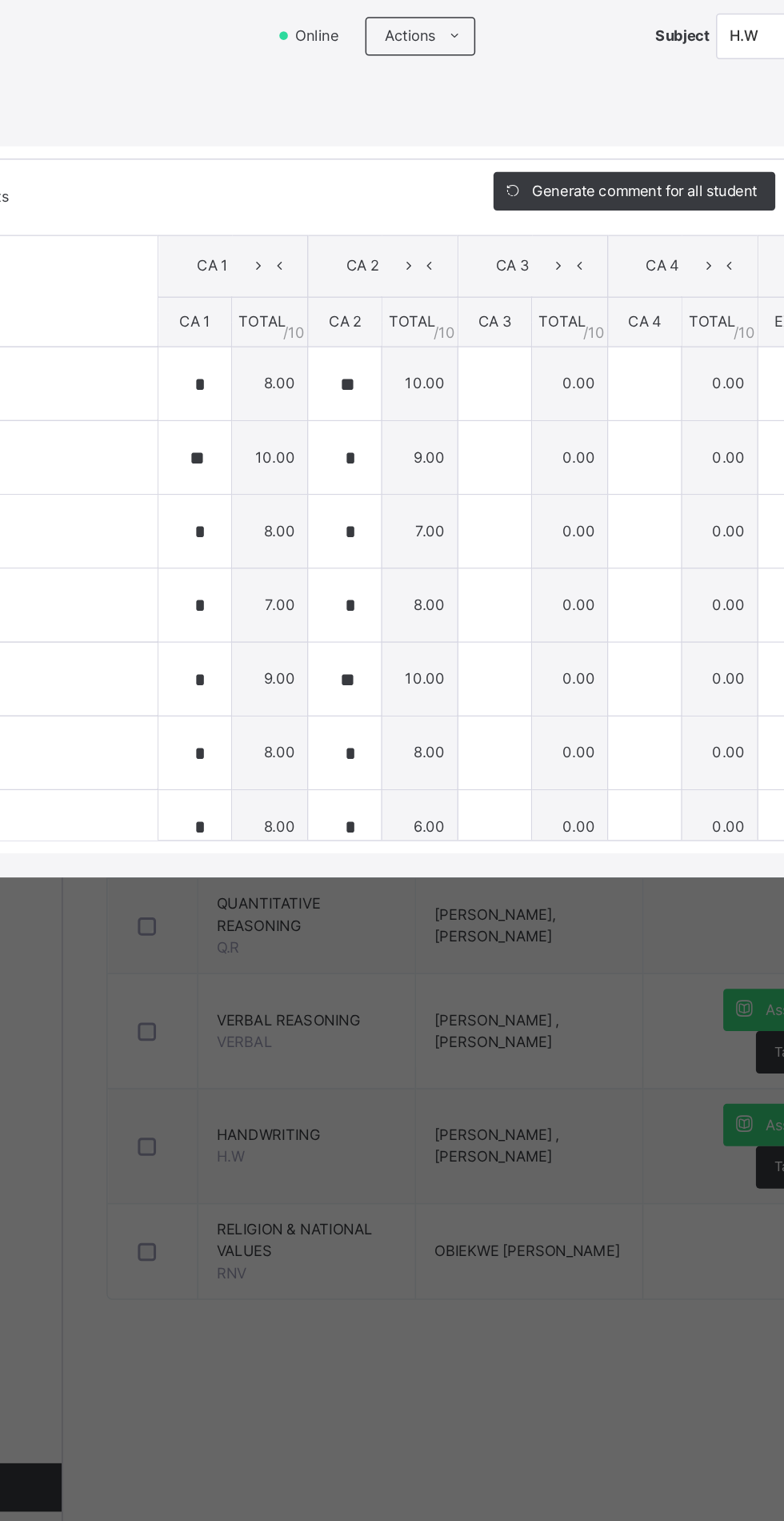
type input "*"
type input "**"
type input "*"
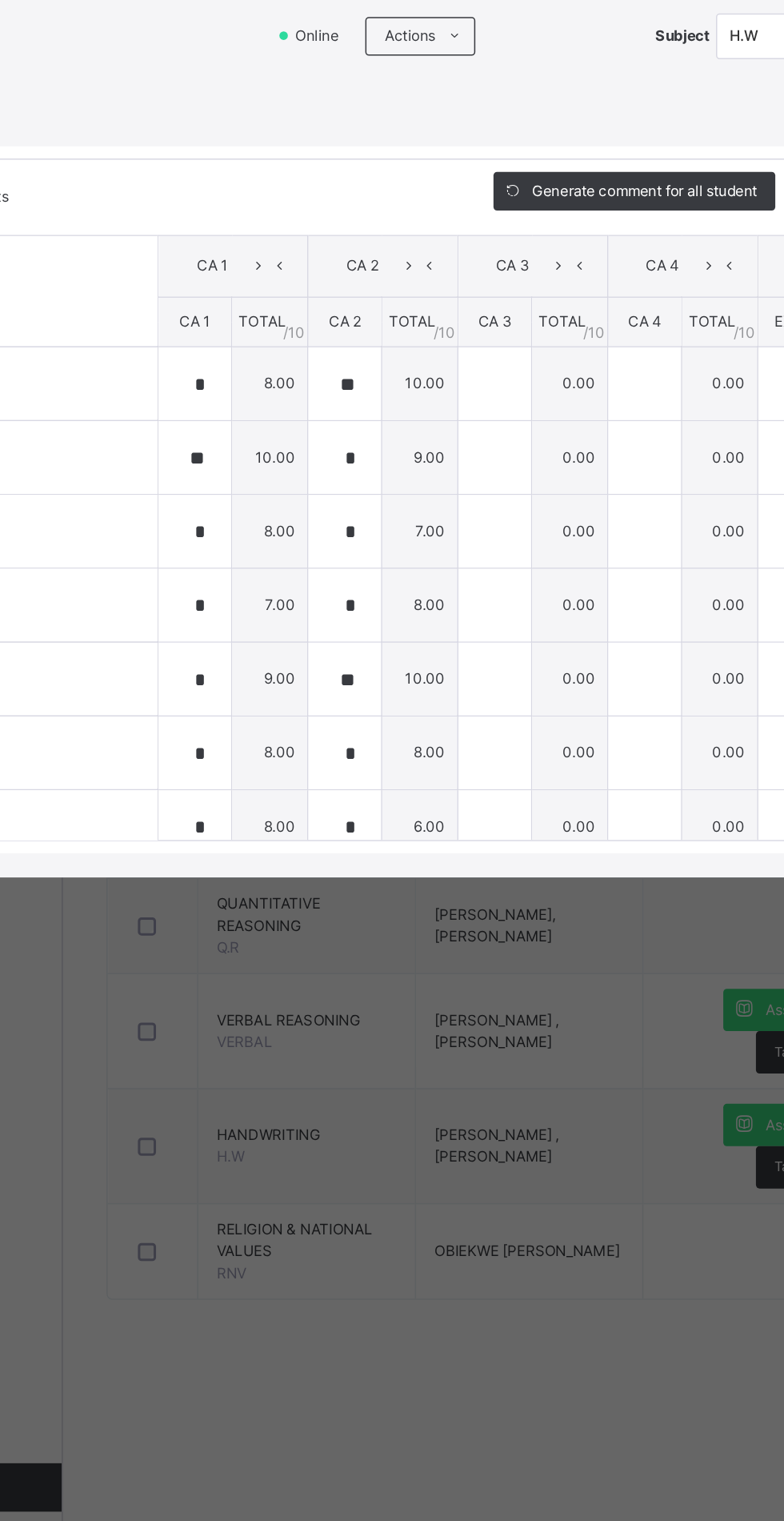
type input "*"
type input "**"
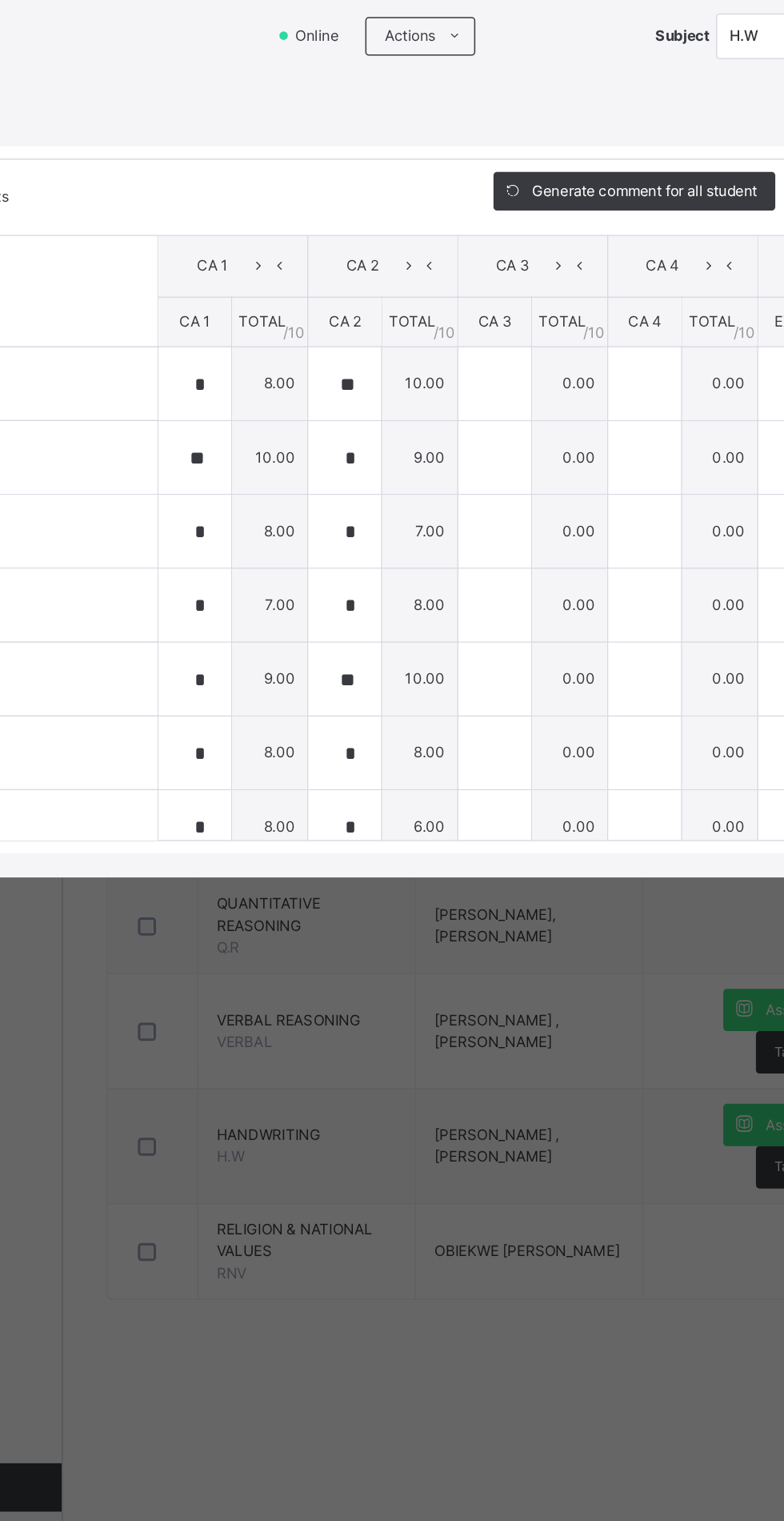
type input "*"
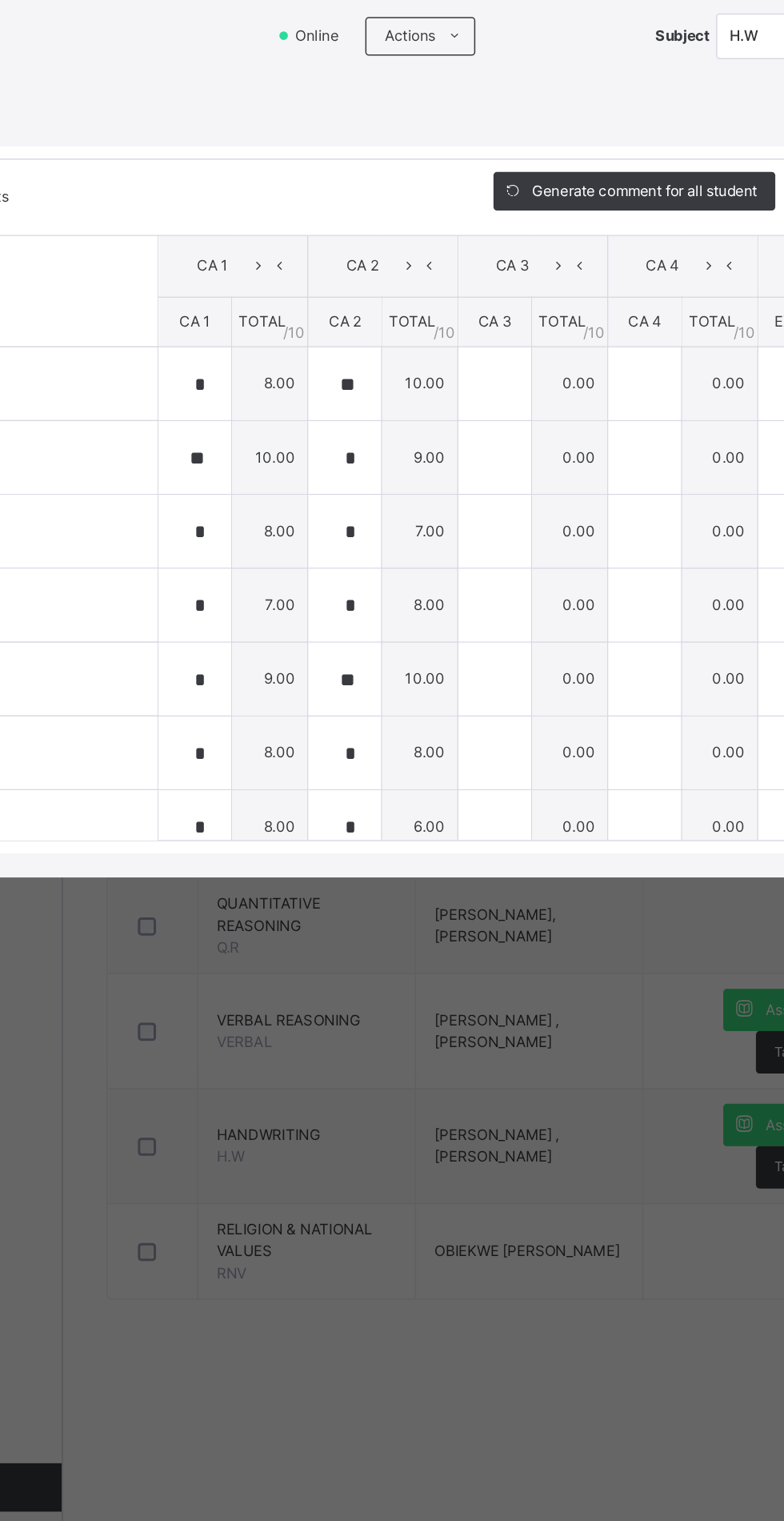
type input "**"
type input "*"
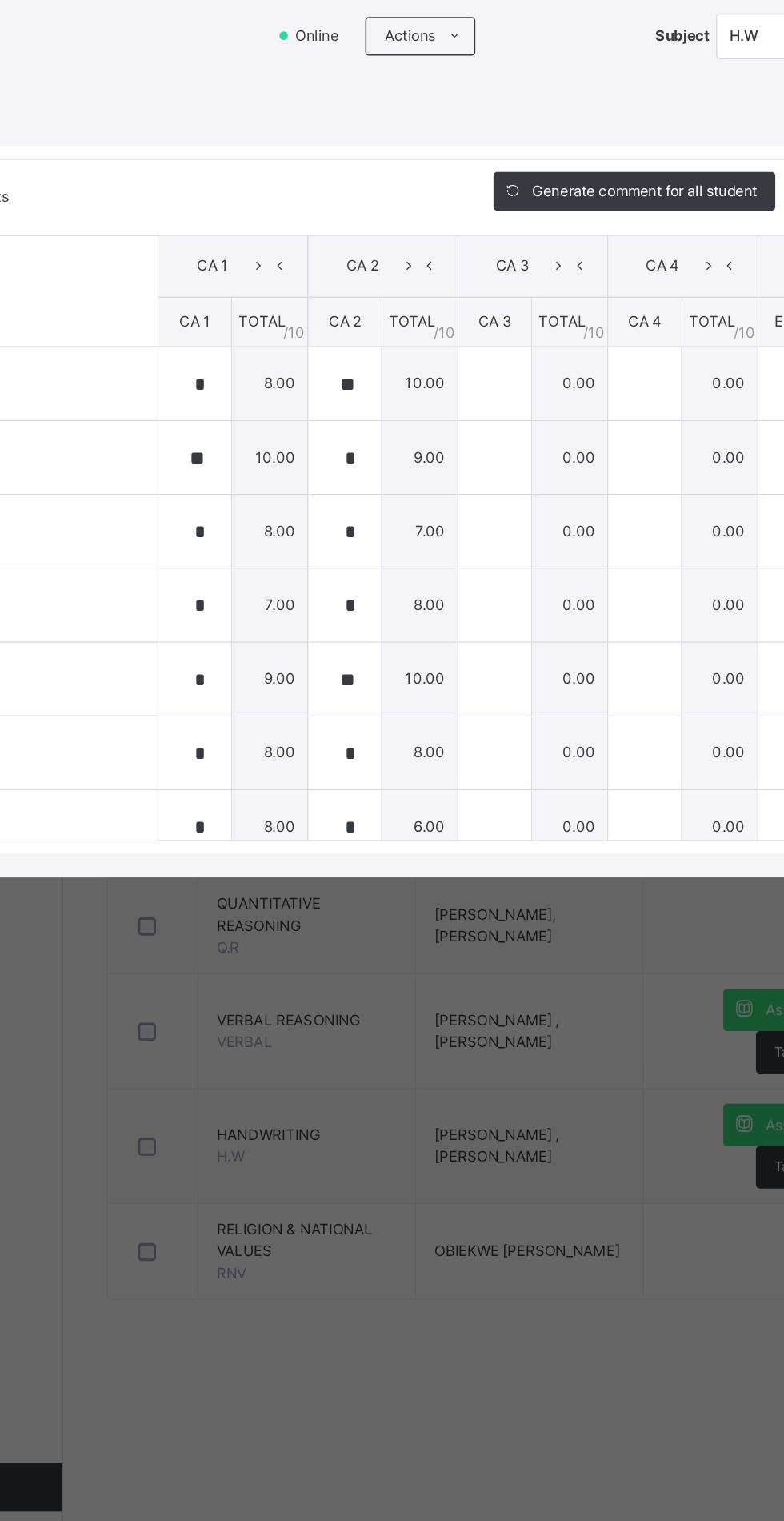
type input "*"
type input "**"
type input "*"
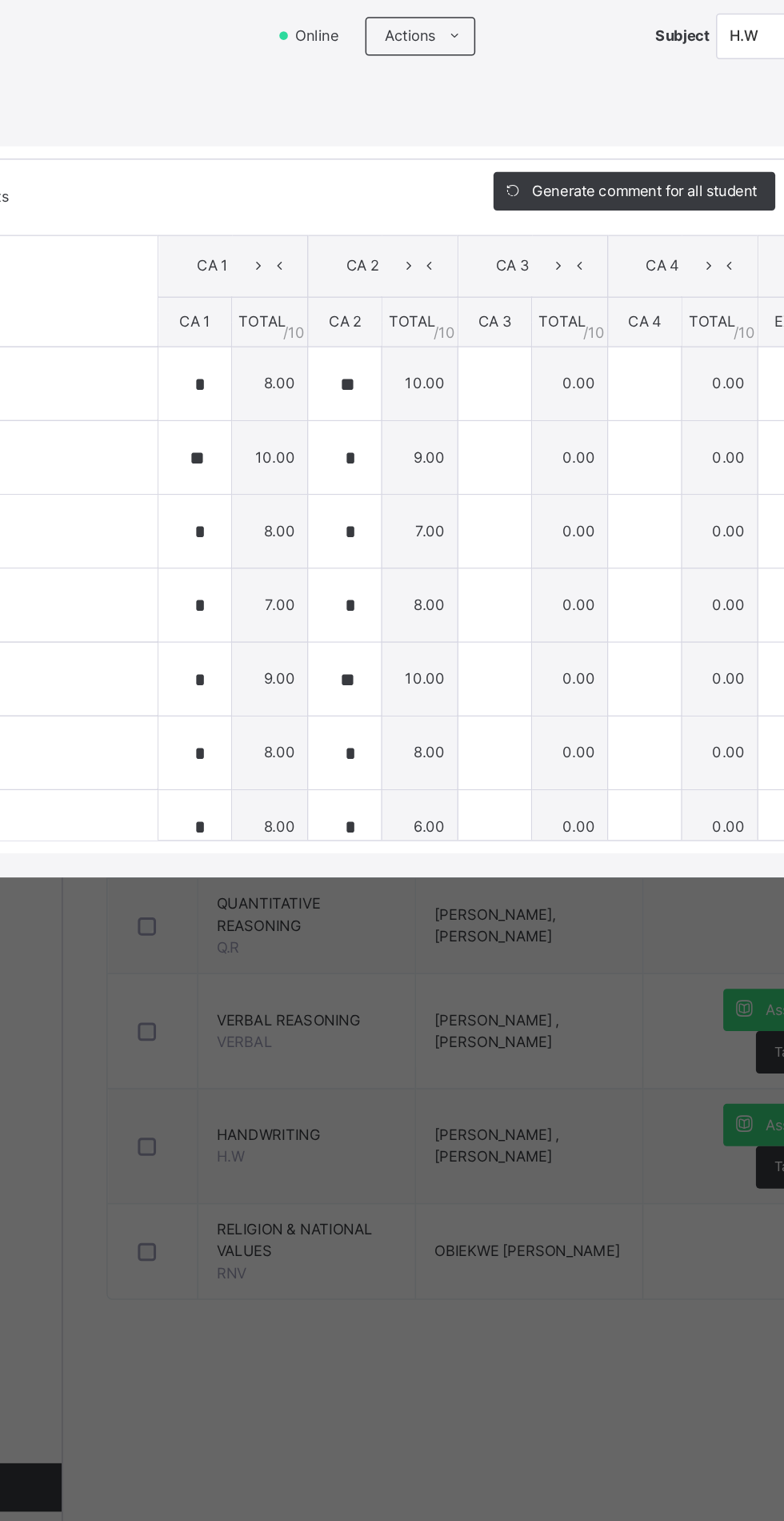
type input "*"
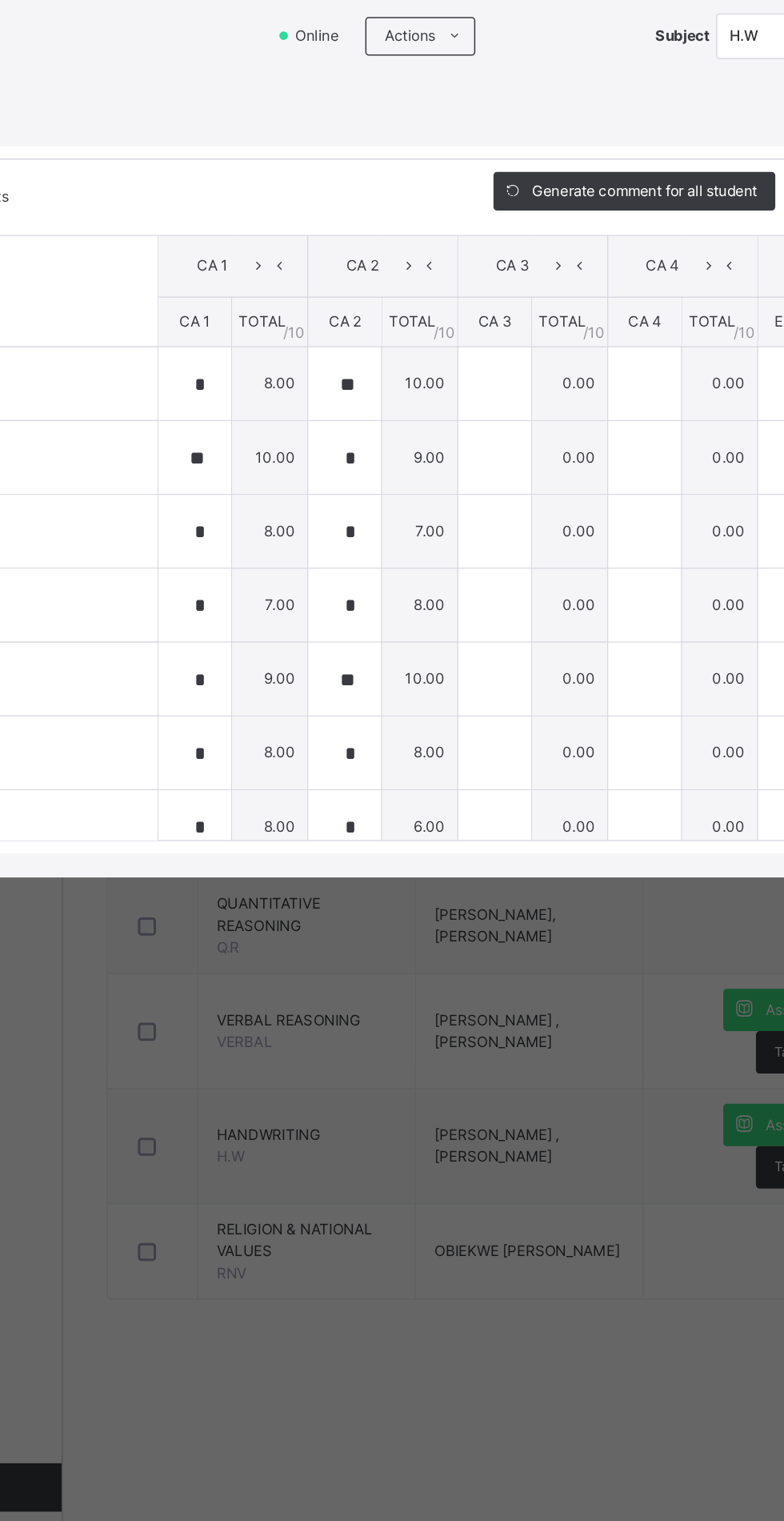
type input "*"
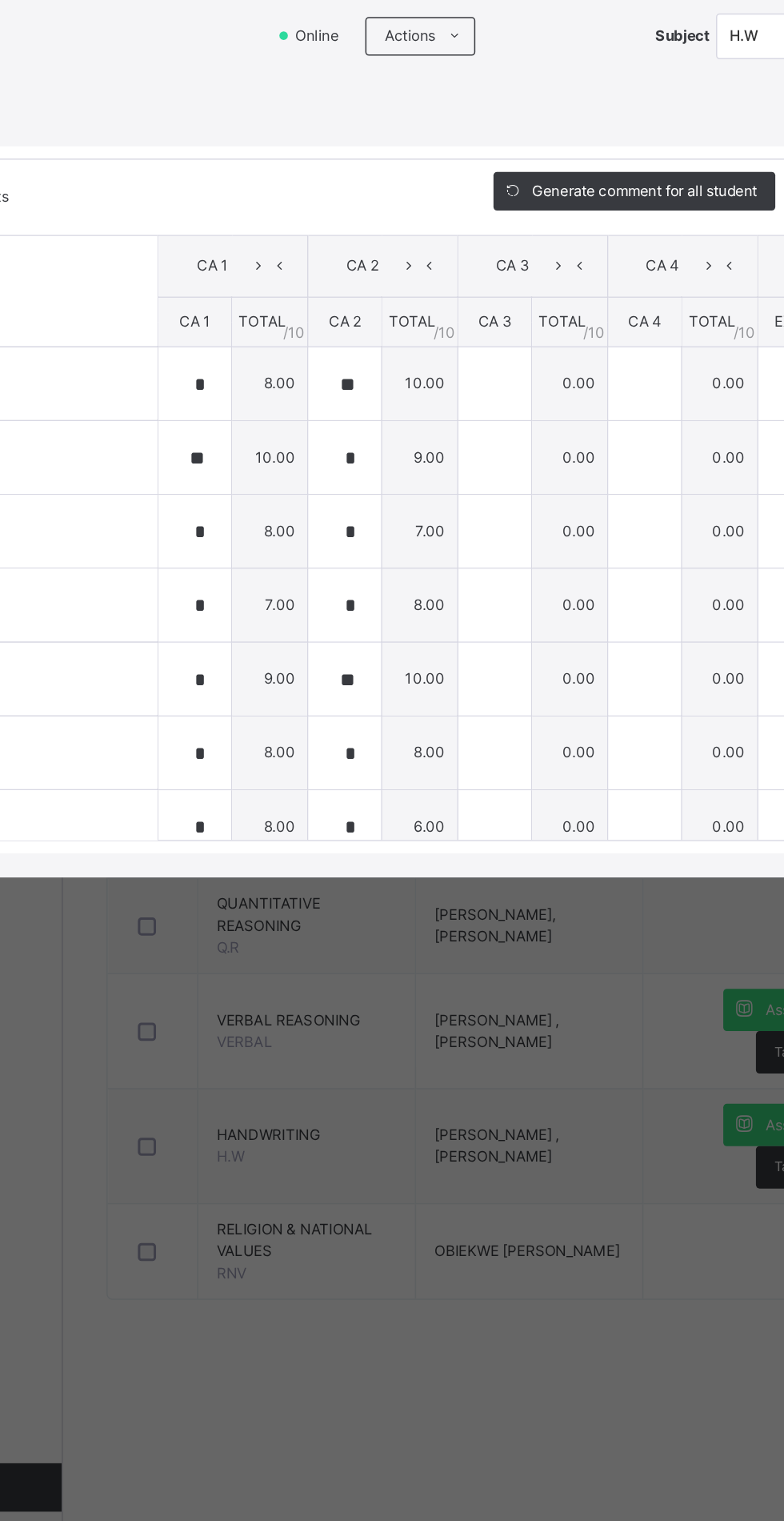
type input "*"
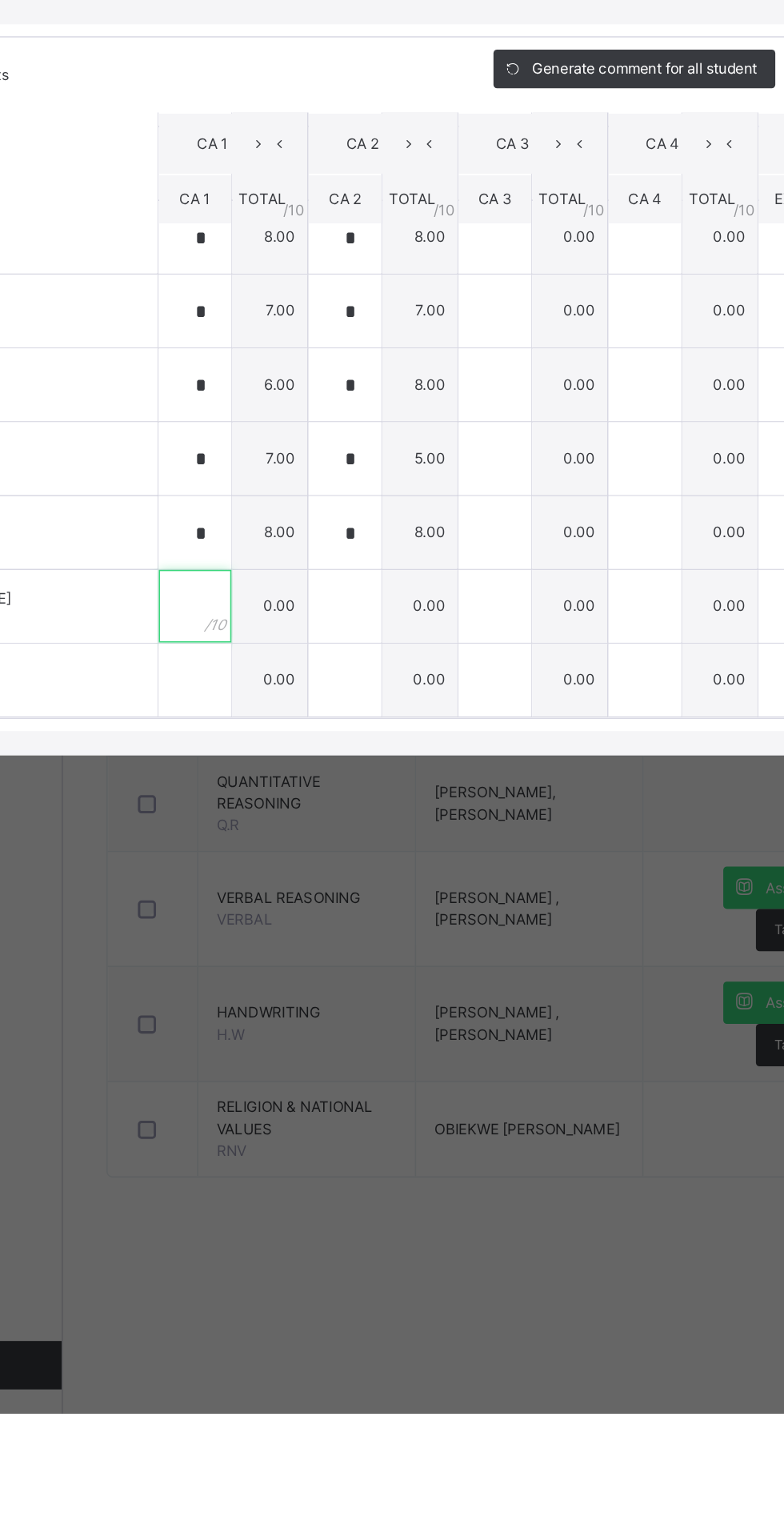
click at [304, 1011] on input "text" at bounding box center [279, 987] width 48 height 48
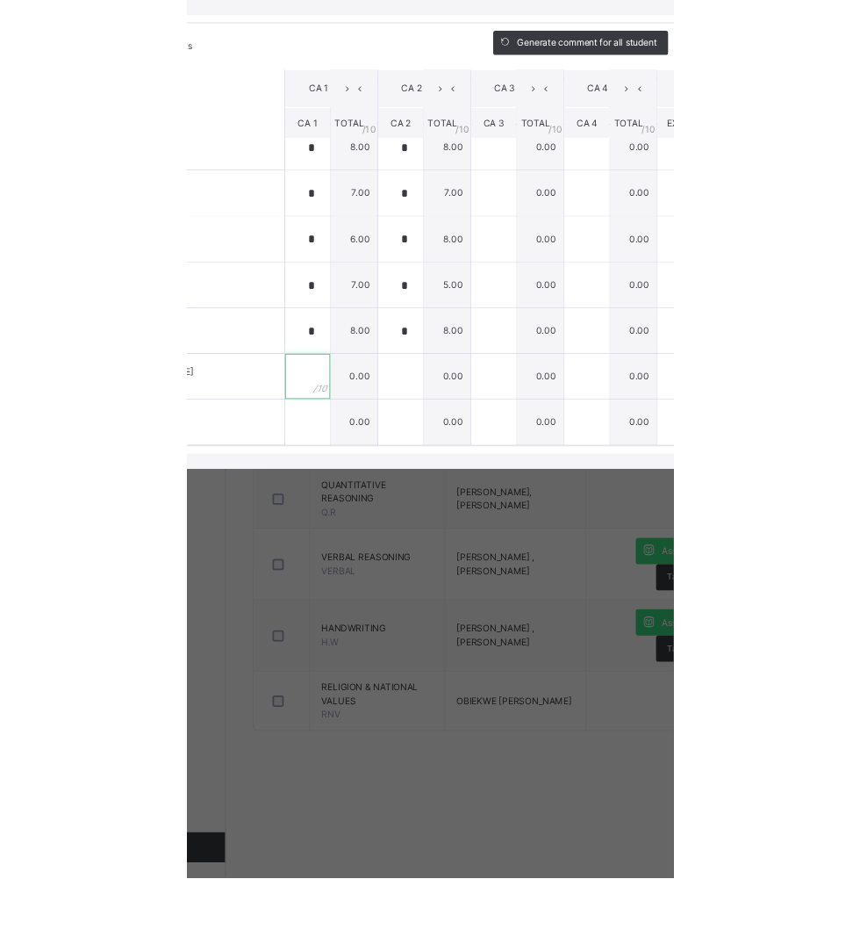
scroll to position [14, 0]
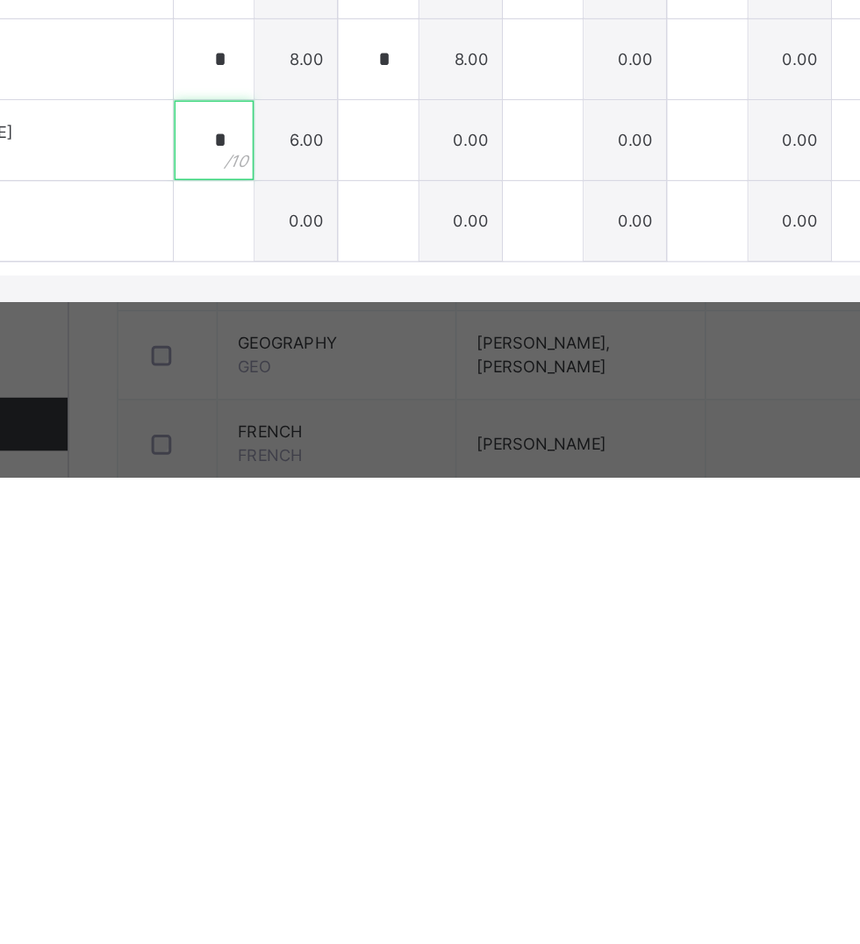
type input "*"
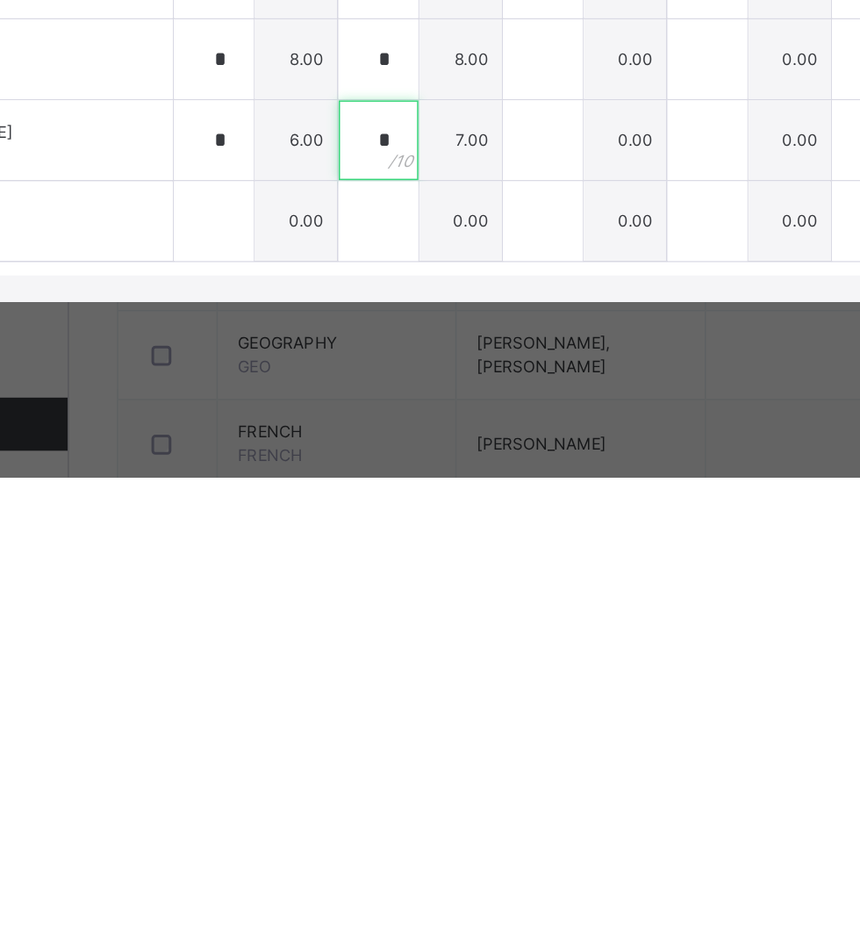
type input "*"
click at [399, 944] on div "RECORD BOOK × GRADE 1 GOLD : H.W Offline Actions Download Empty Score Sheet Upl…" at bounding box center [430, 472] width 860 height 944
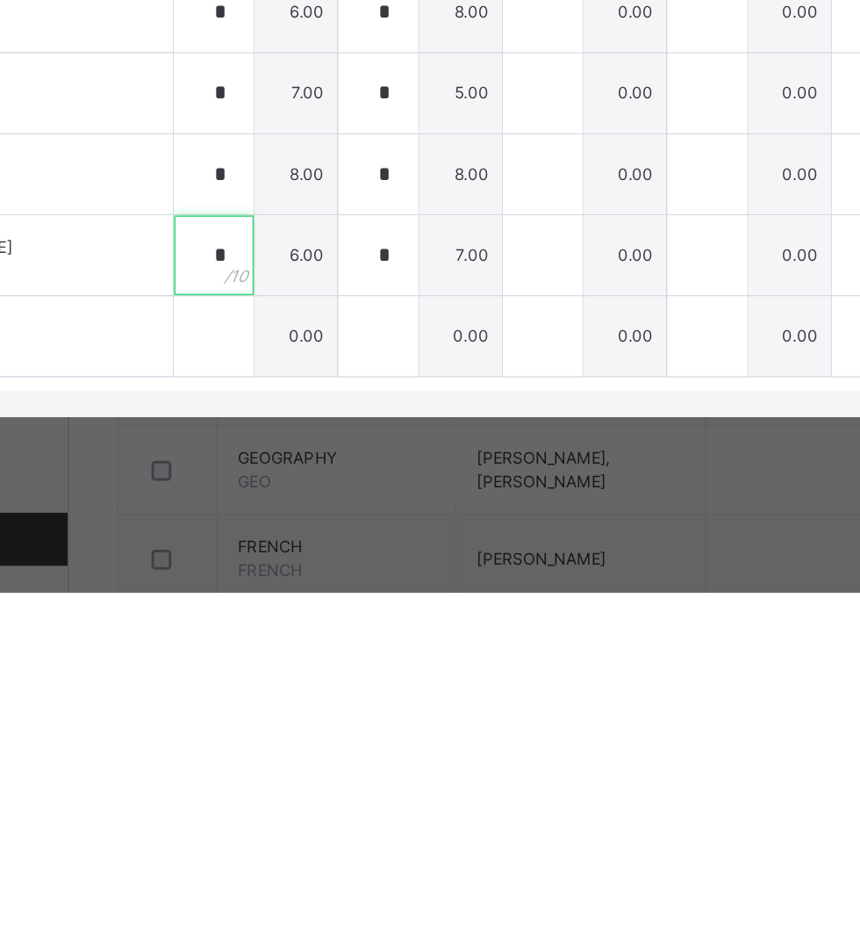
click at [333, 747] on input "*" at bounding box center [306, 720] width 53 height 53
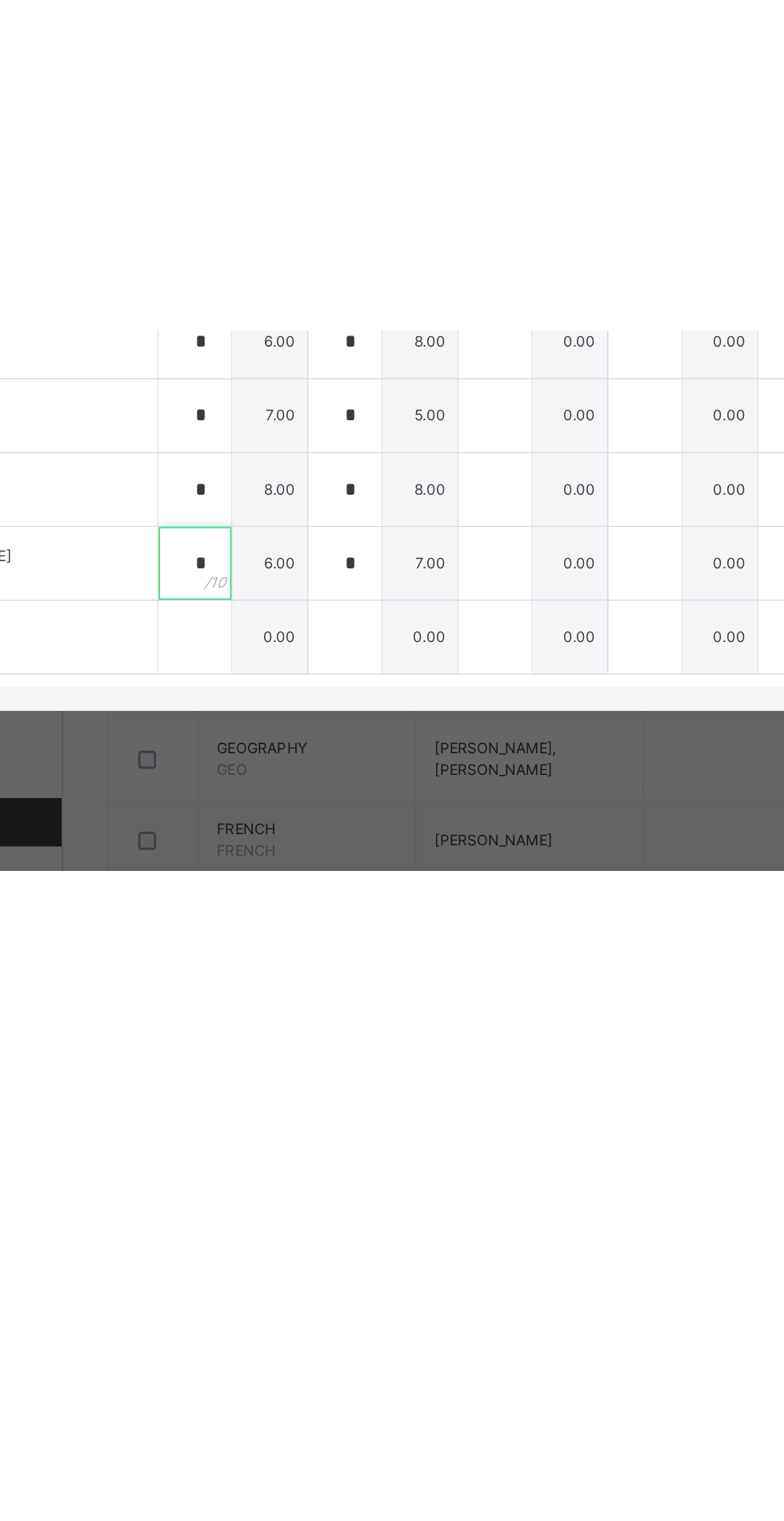
scroll to position [0, 0]
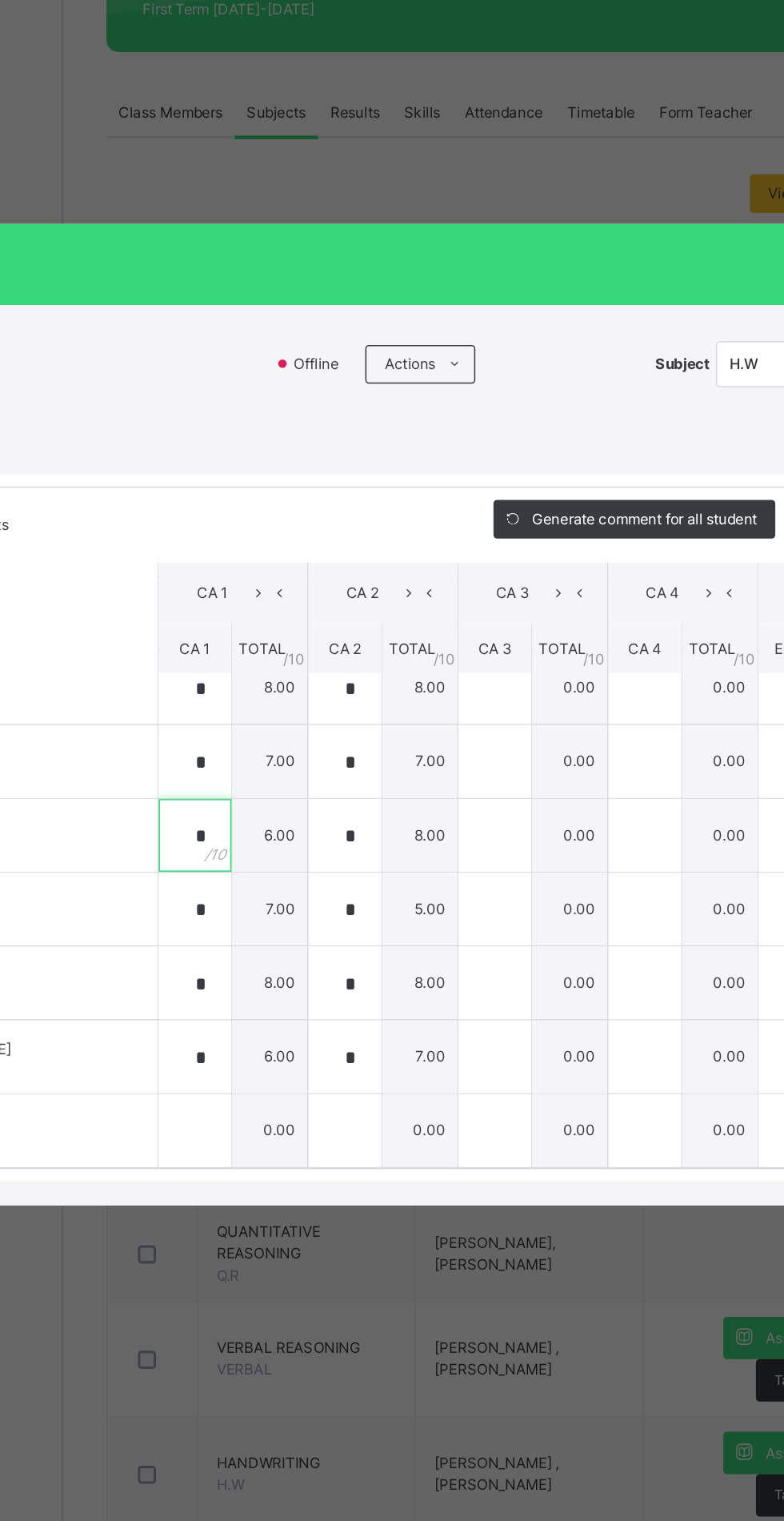
click at [304, 816] on div "*" at bounding box center [279, 840] width 48 height 48
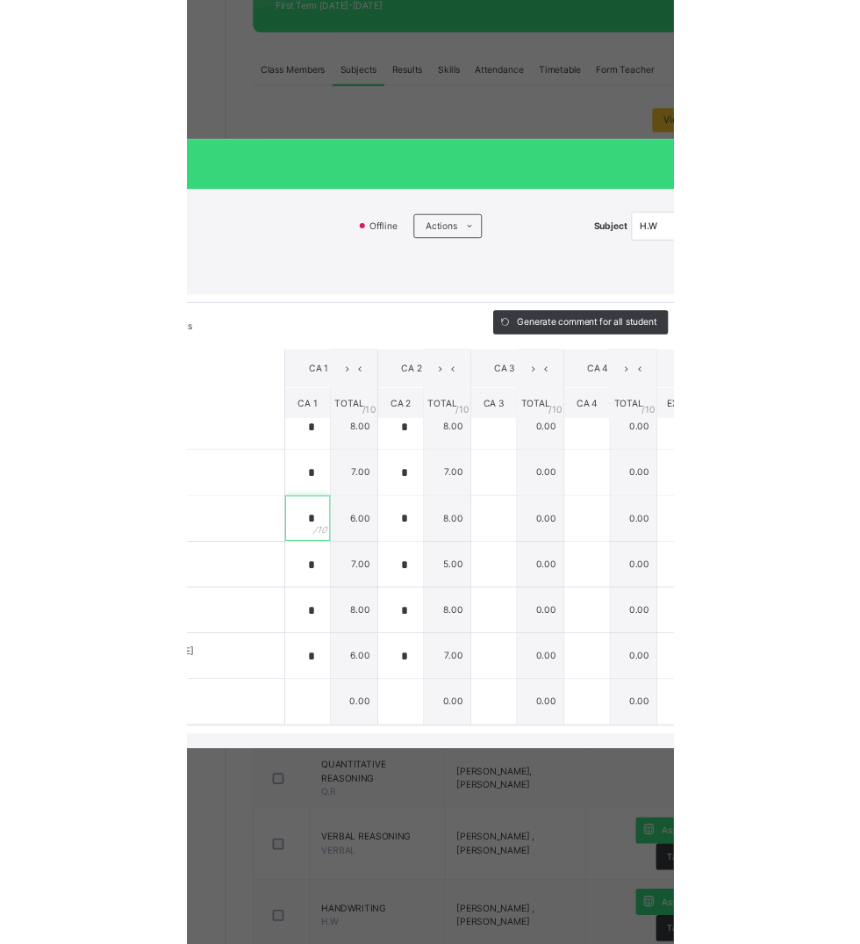
scroll to position [76, 0]
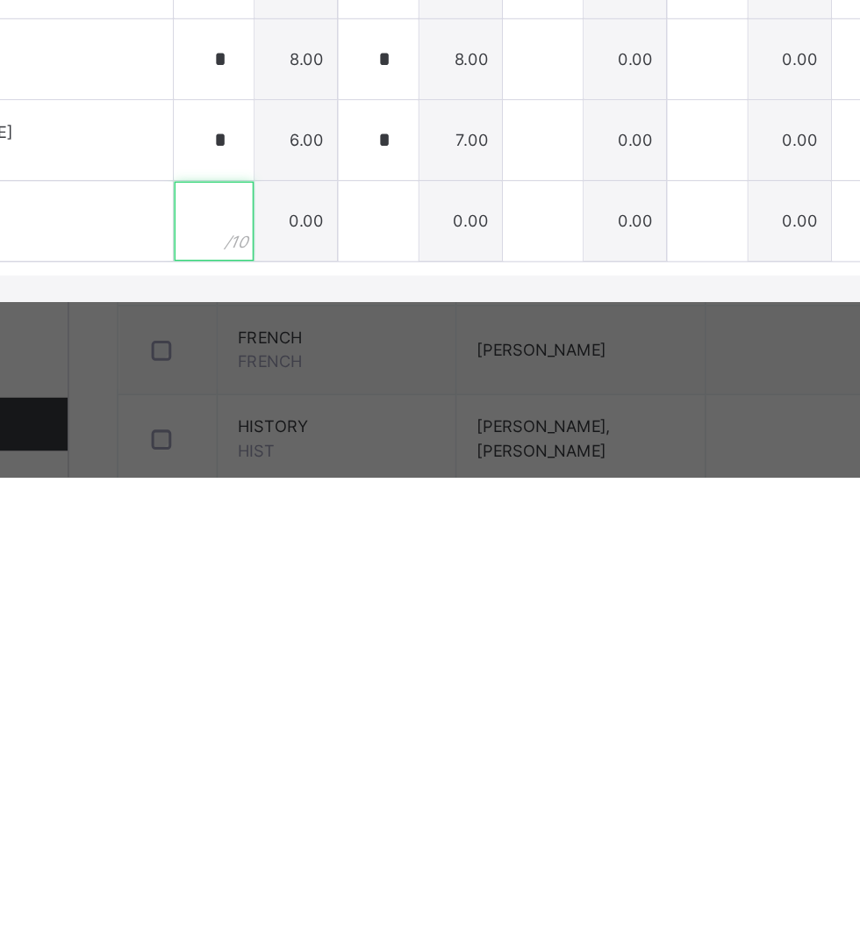
click at [333, 801] on input "text" at bounding box center [306, 774] width 53 height 53
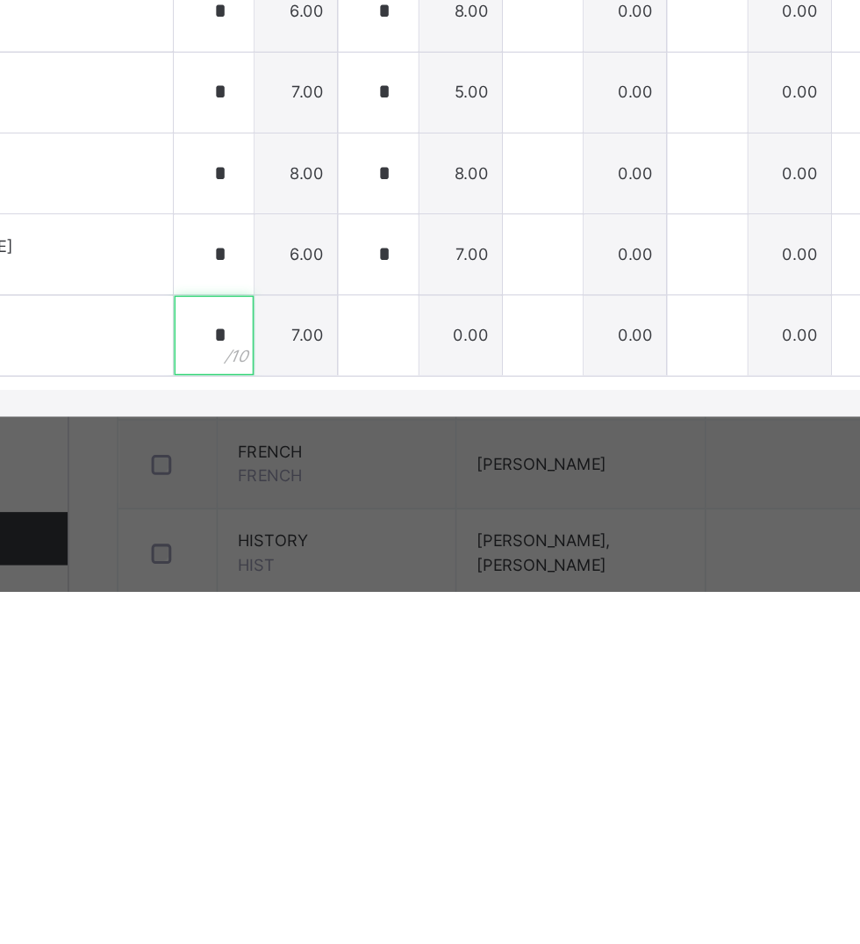
type input "*"
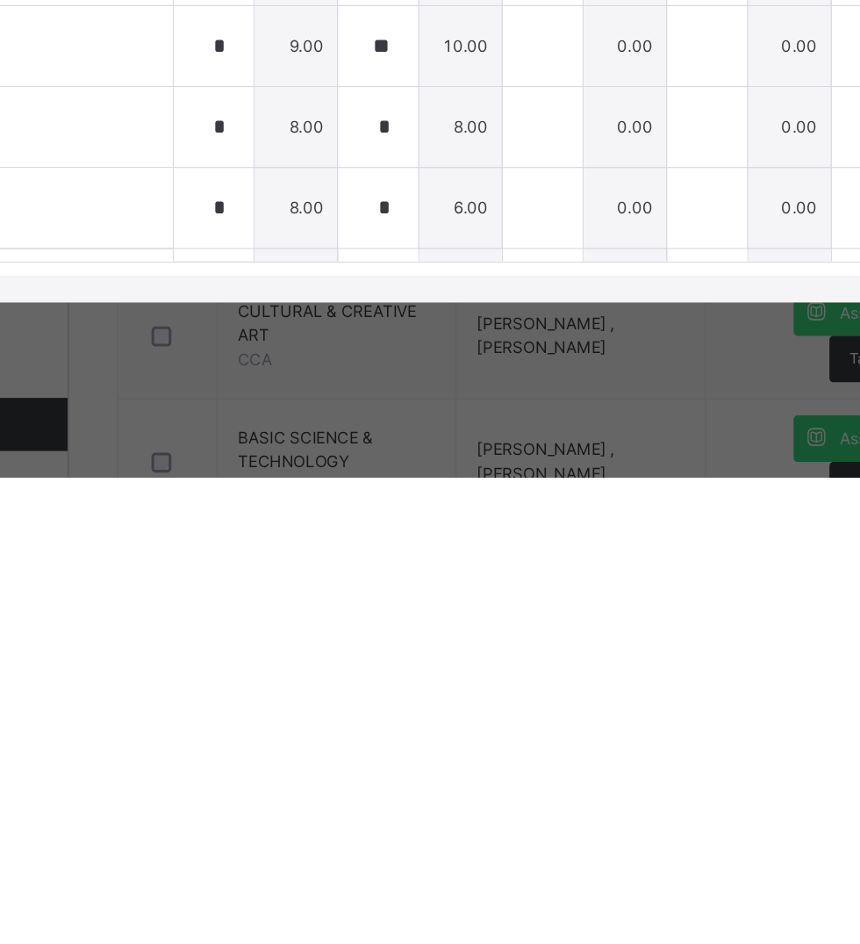
scroll to position [0, 0]
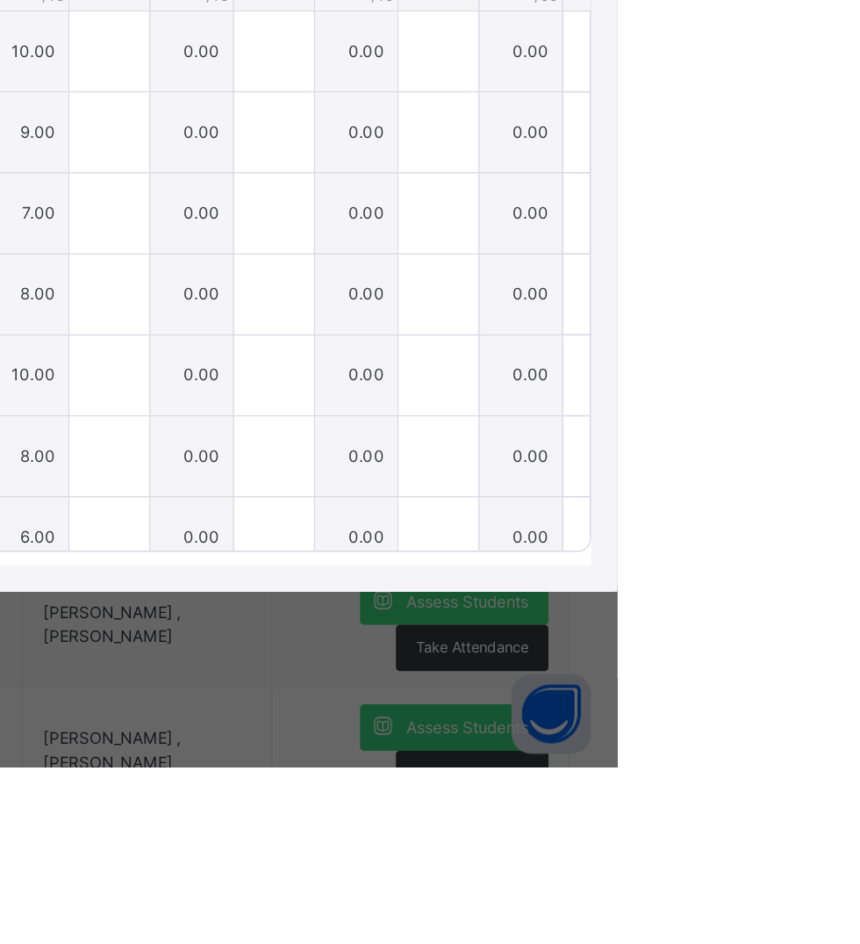
type input "*"
click at [811, 338] on span "Save Entries" at bounding box center [780, 330] width 61 height 16
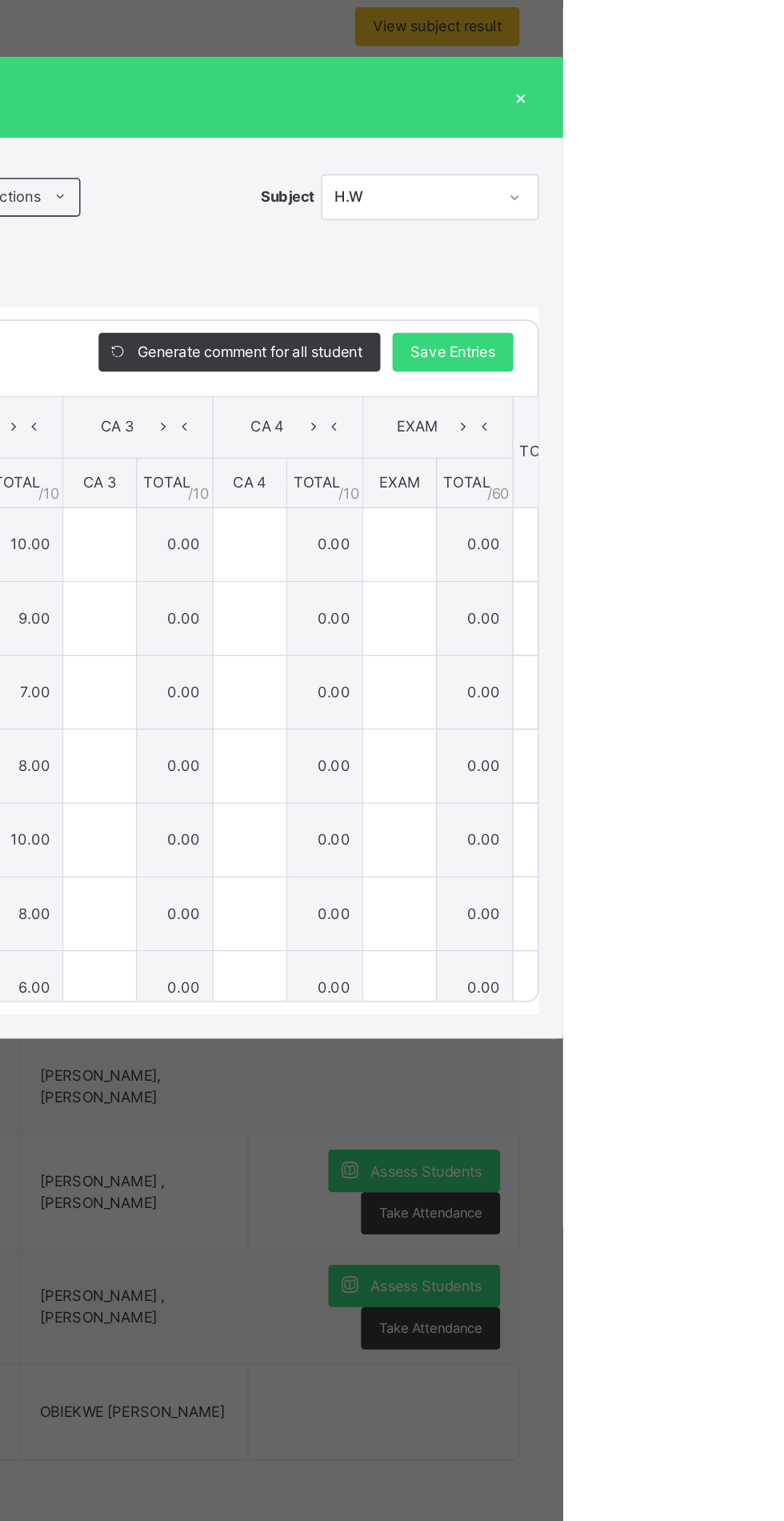
type input "*"
type input "**"
type input "*"
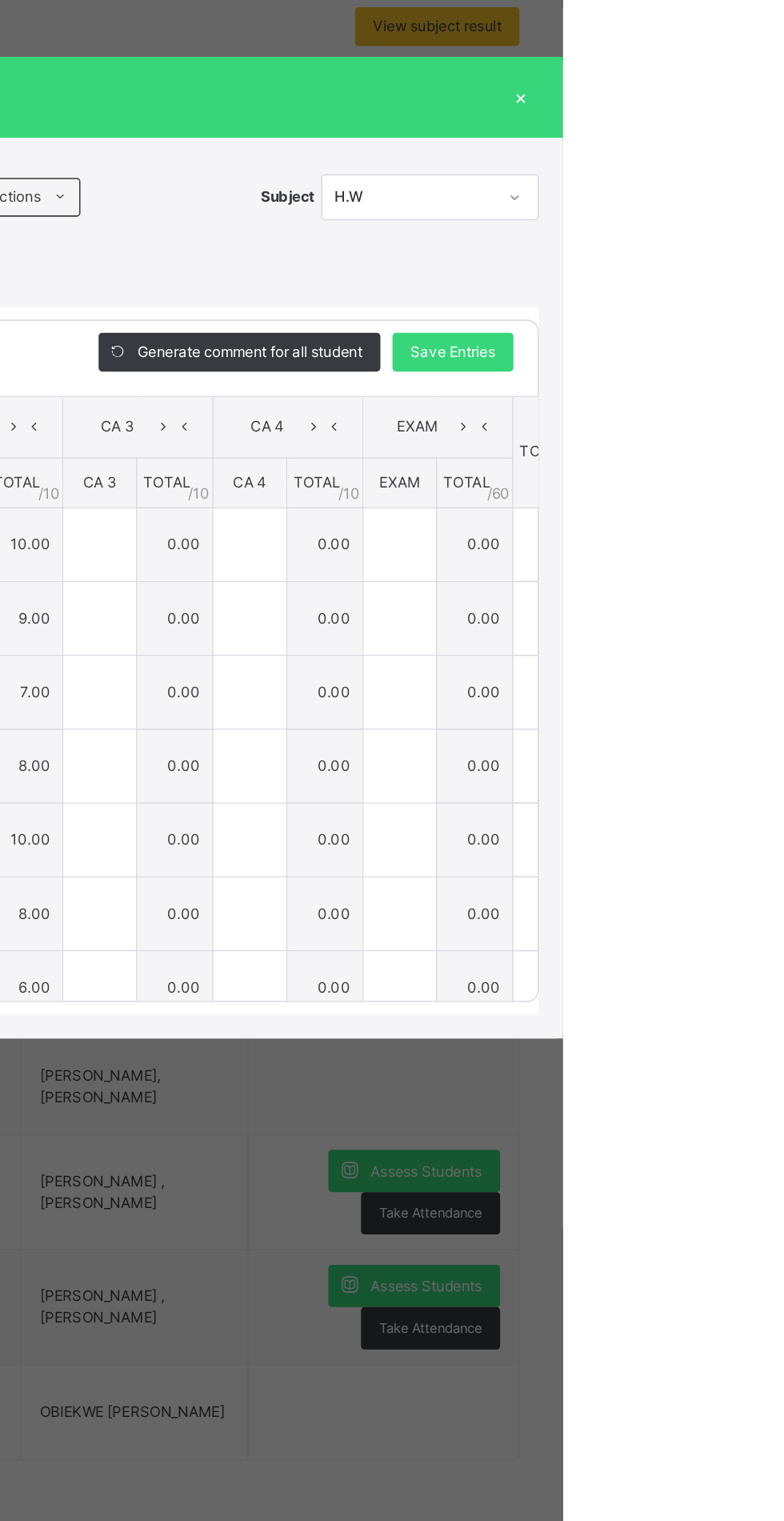
type input "*"
type input "**"
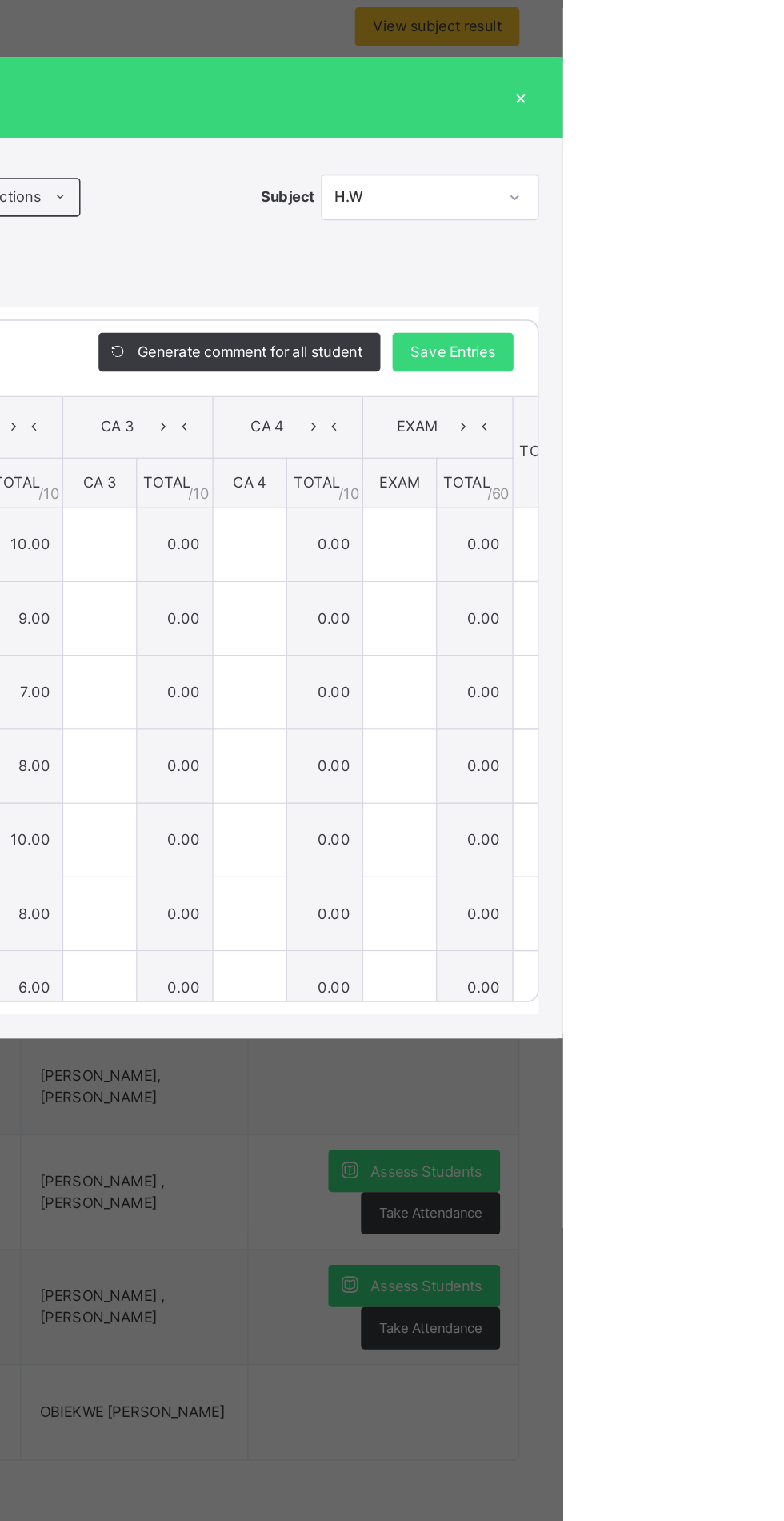
type input "*"
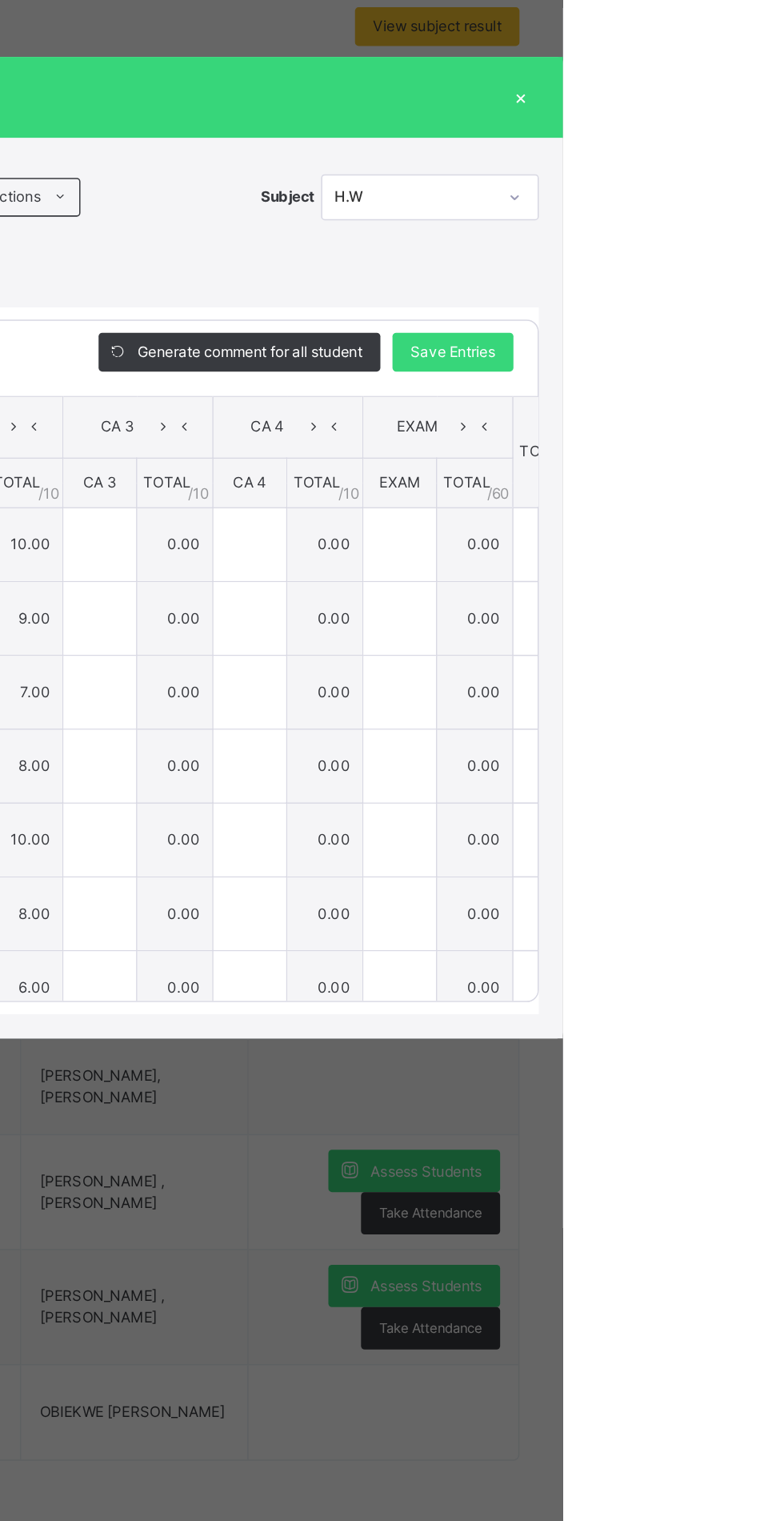
type input "**"
type input "*"
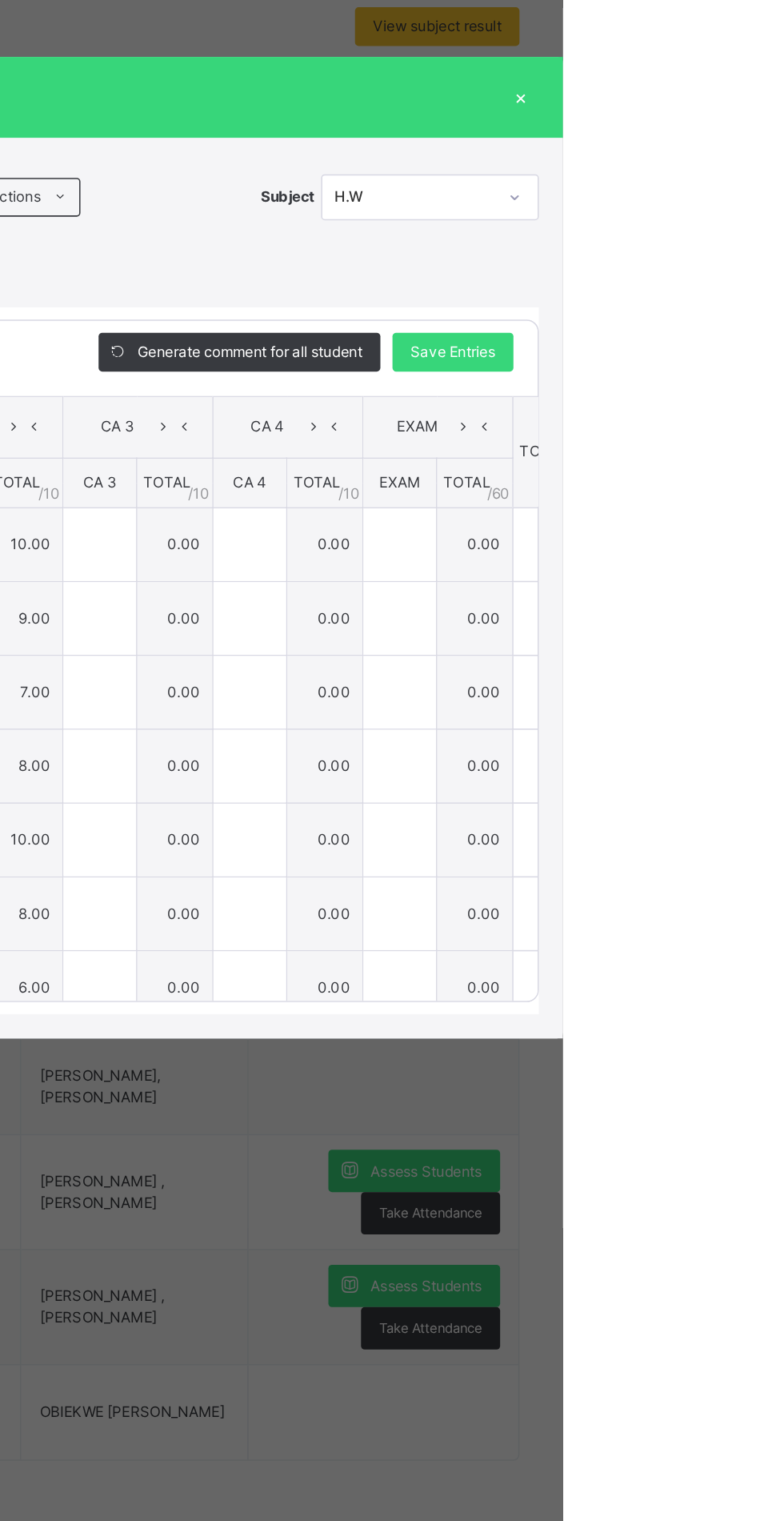
type input "*"
type input "**"
type input "*"
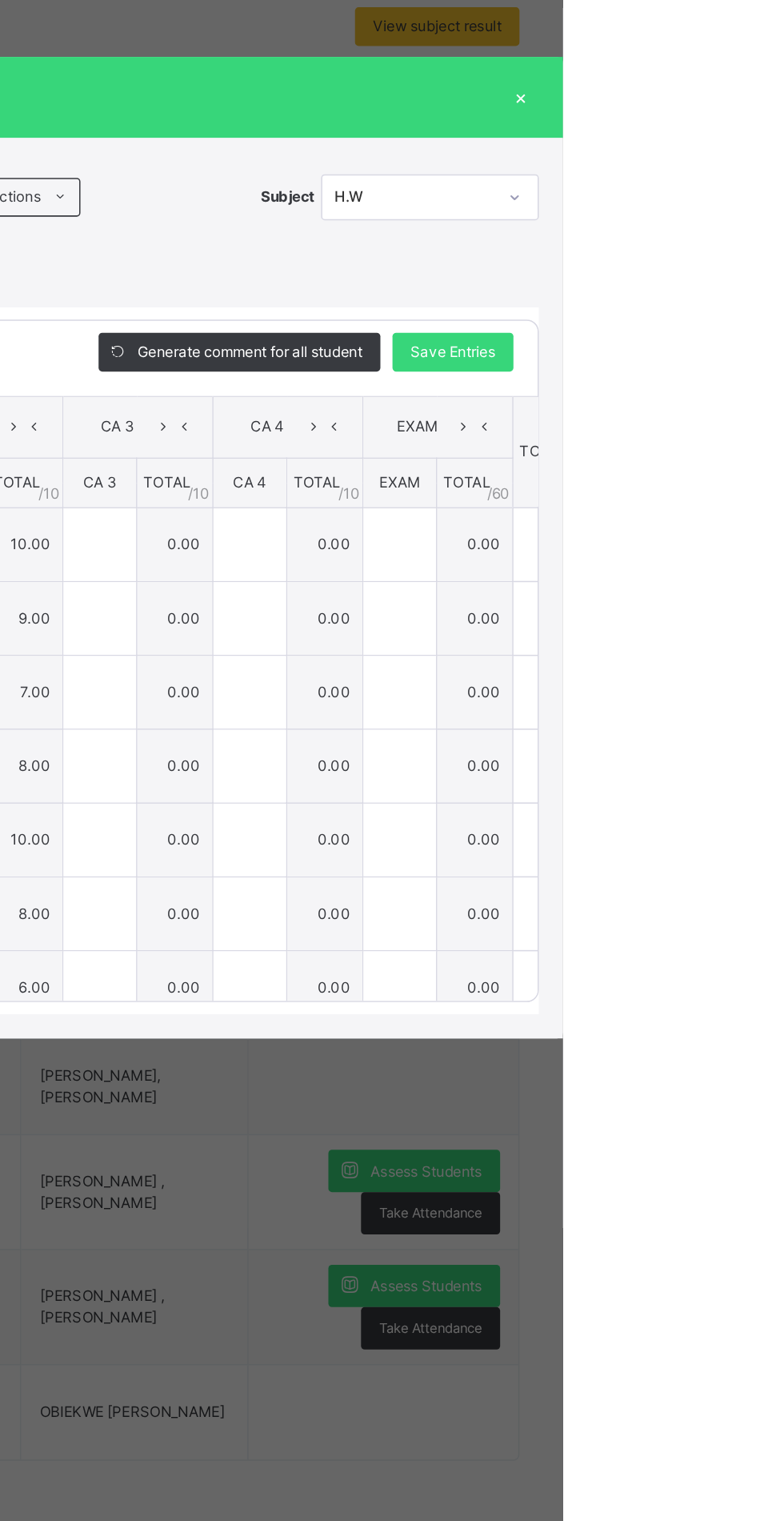
type input "*"
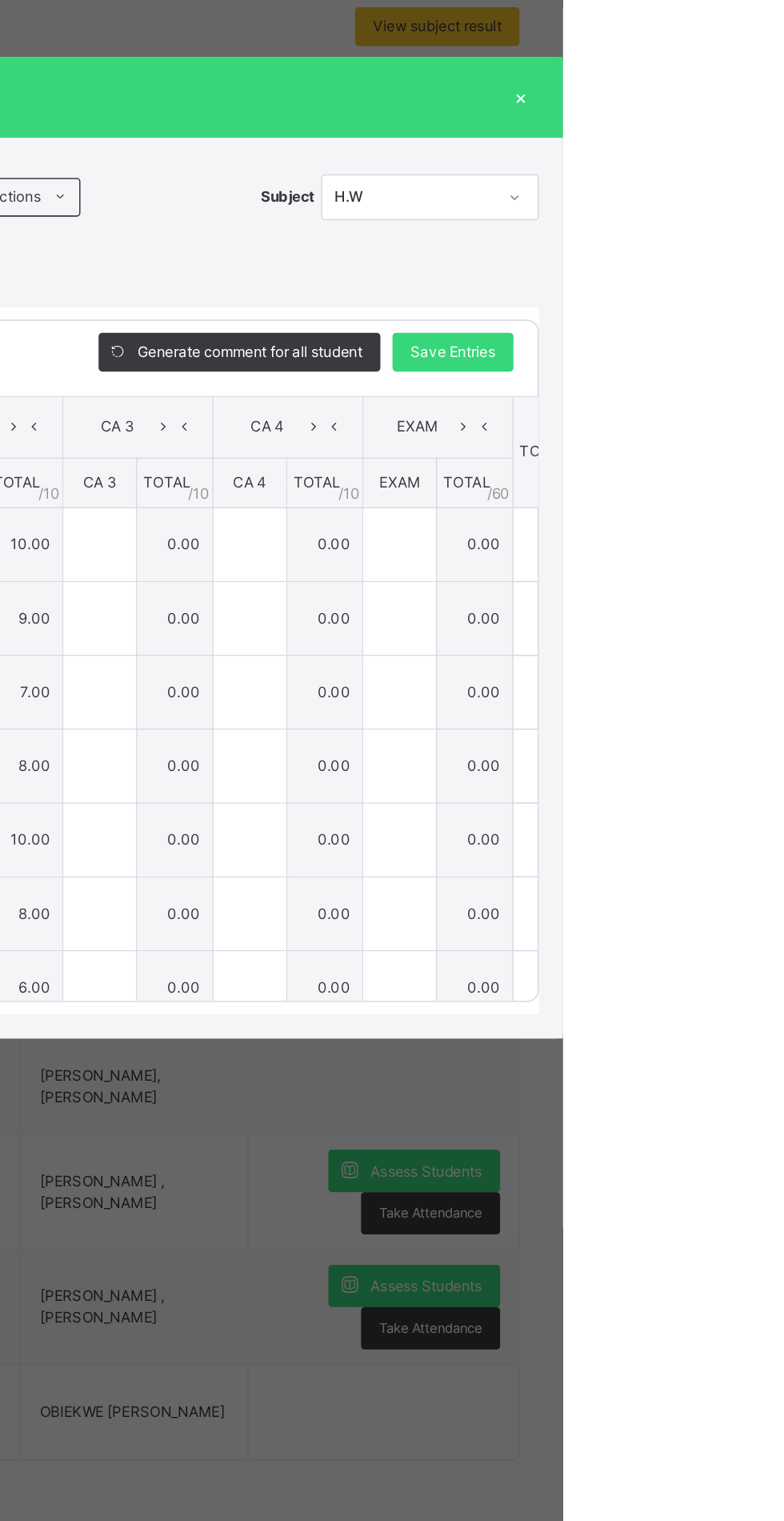
type input "*"
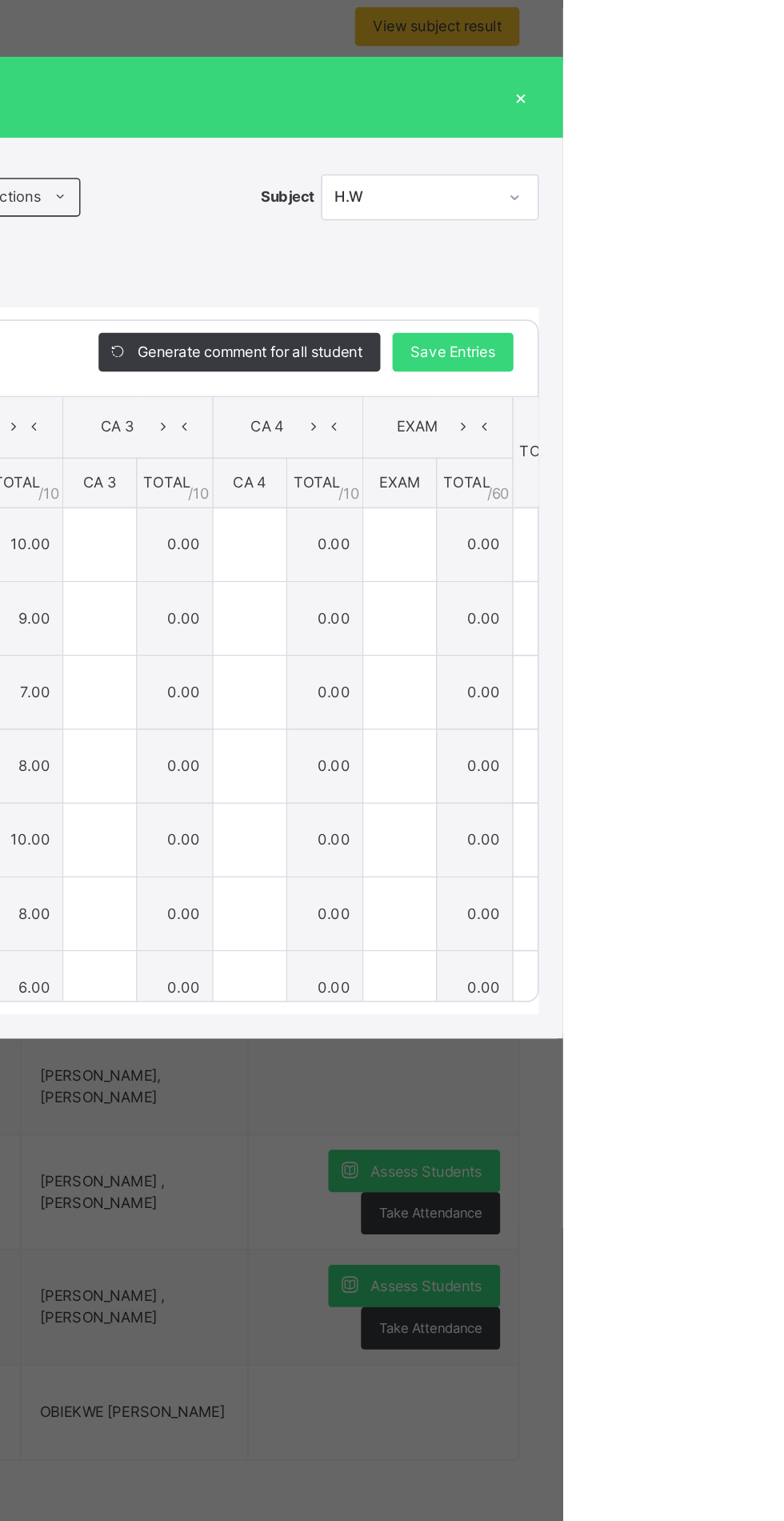
type input "*"
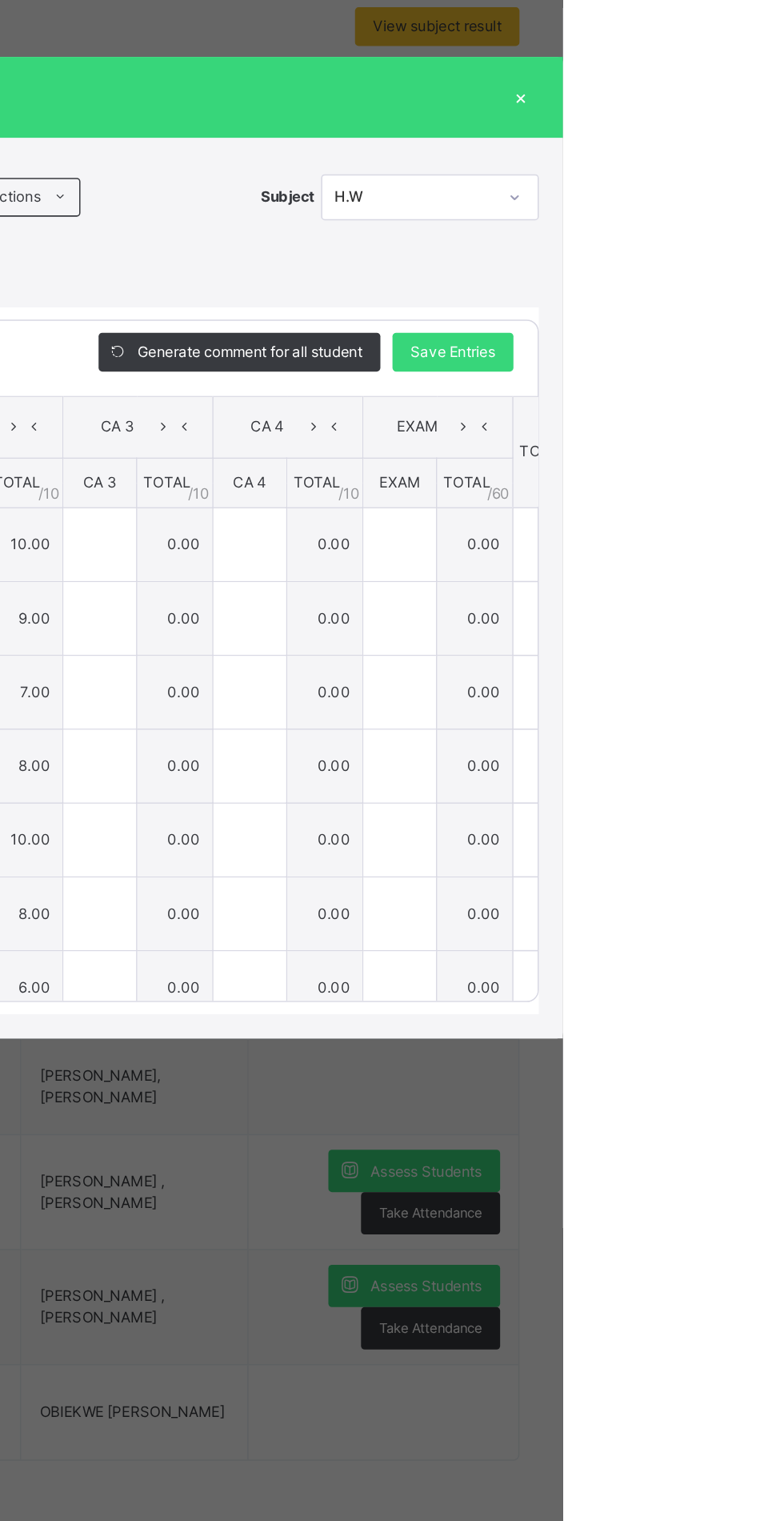
type input "*"
click at [652, 735] on th "TOTAL / 10" at bounding box center [626, 718] width 50 height 34
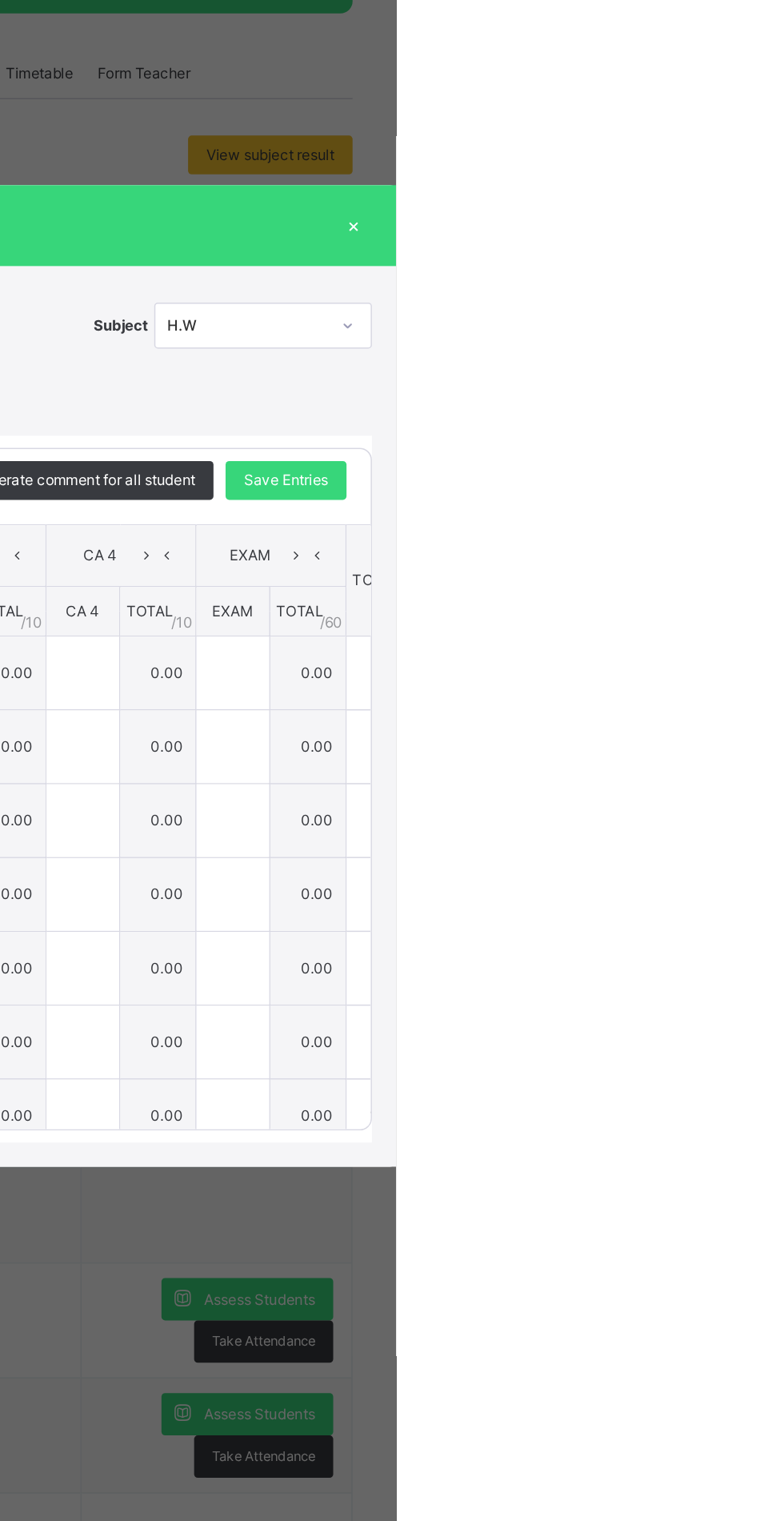
click at [769, 474] on div "×" at bounding box center [756, 463] width 24 height 22
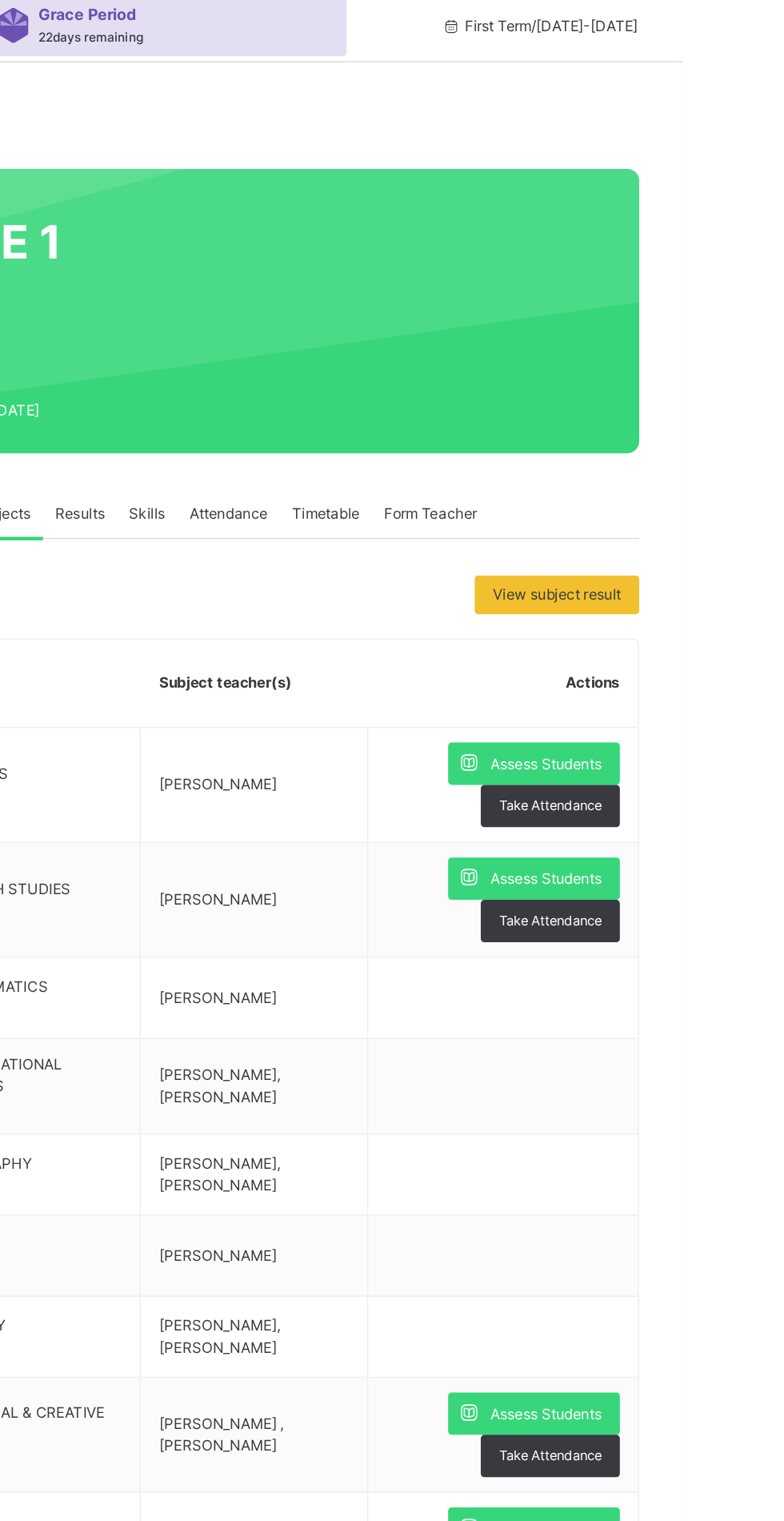
click at [693, 528] on span "Assess Students" at bounding box center [694, 529] width 74 height 15
